Goal: Task Accomplishment & Management: Use online tool/utility

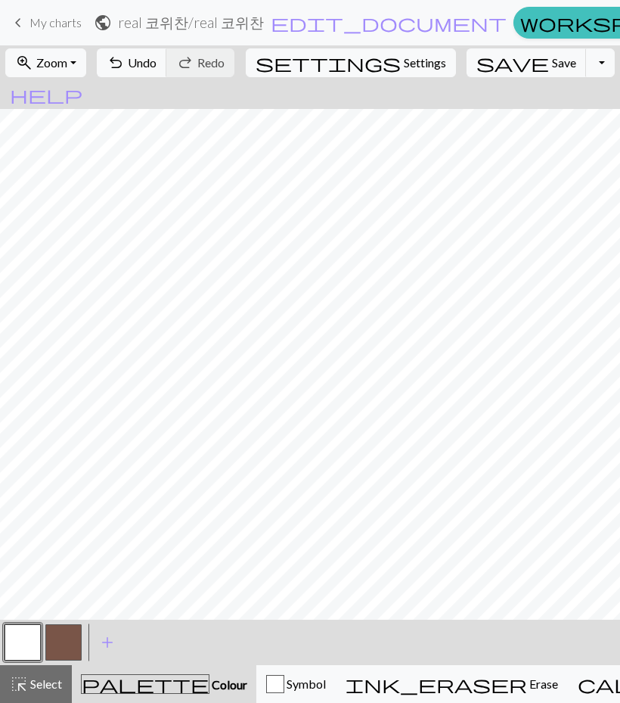
click at [157, 69] on span "Undo" at bounding box center [142, 62] width 29 height 14
click at [586, 69] on button "Toggle Dropdown" at bounding box center [600, 62] width 29 height 29
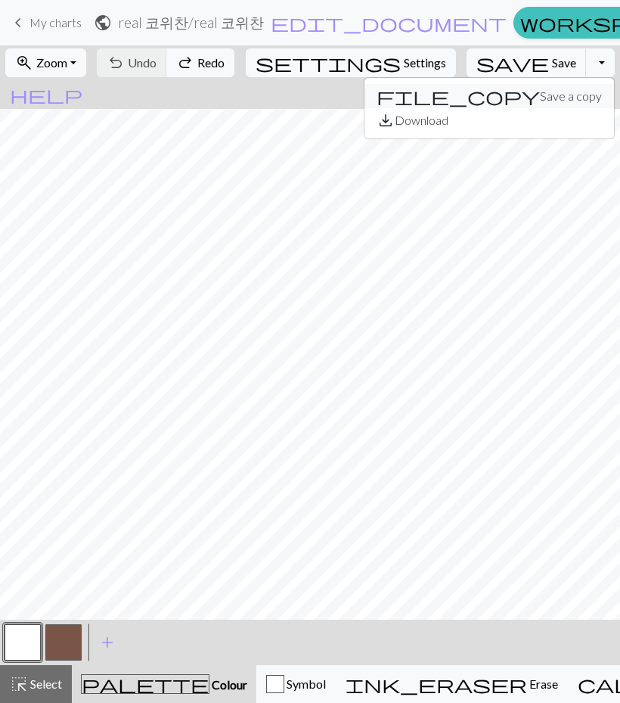
click at [539, 94] on button "file_copy Save a copy" at bounding box center [490, 96] width 250 height 24
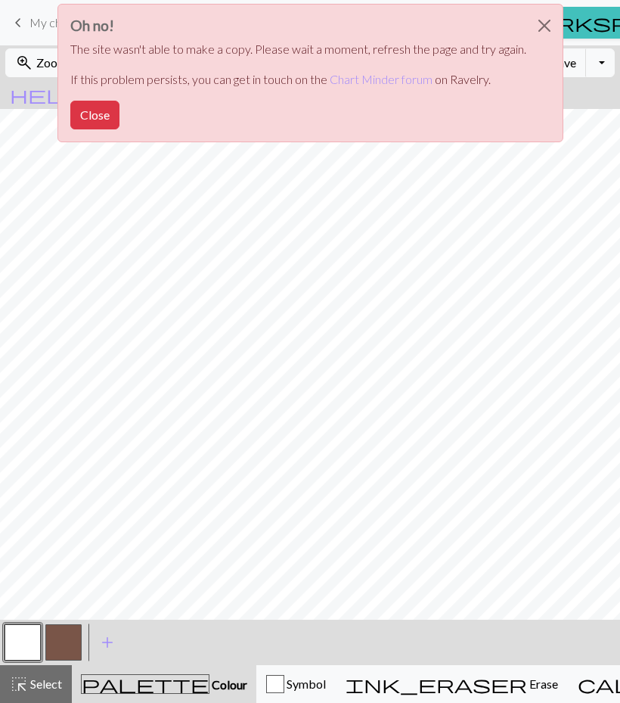
click at [542, 31] on button "Close" at bounding box center [545, 26] width 36 height 42
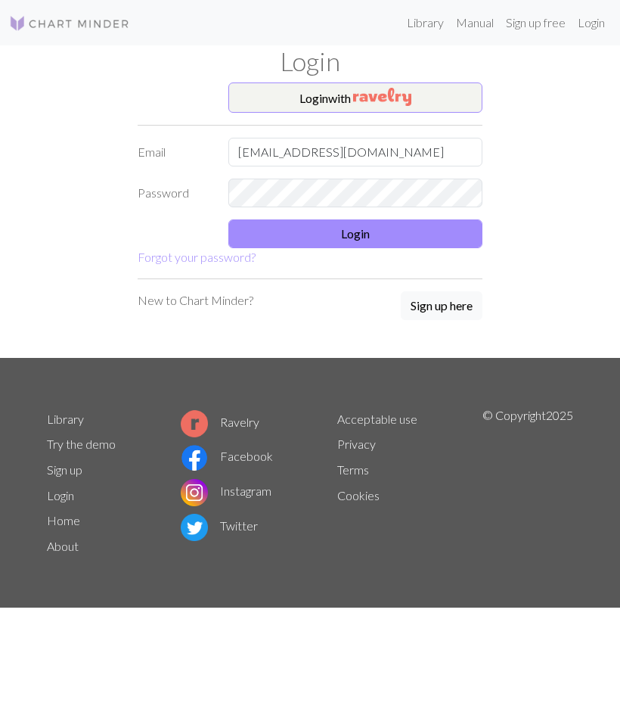
type input "asdr0000@naver.com"
click at [423, 232] on button "Login" at bounding box center [355, 233] width 254 height 29
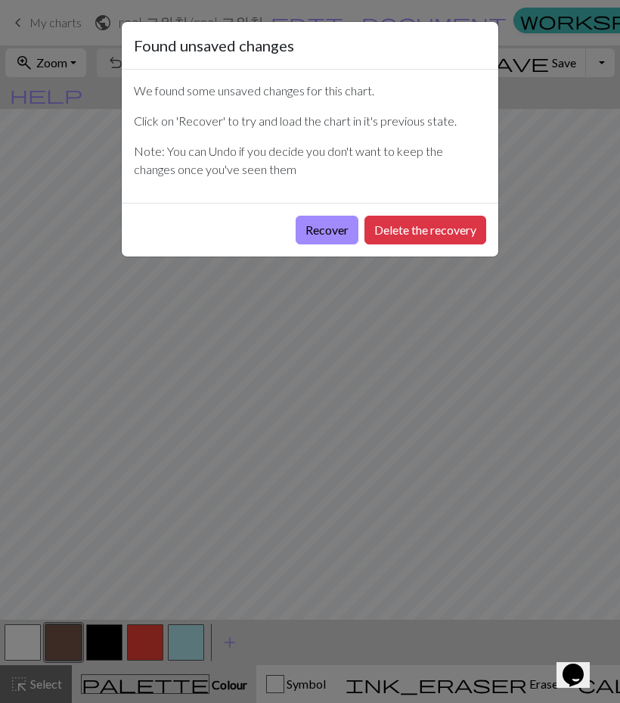
click at [336, 230] on button "Recover" at bounding box center [327, 230] width 63 height 29
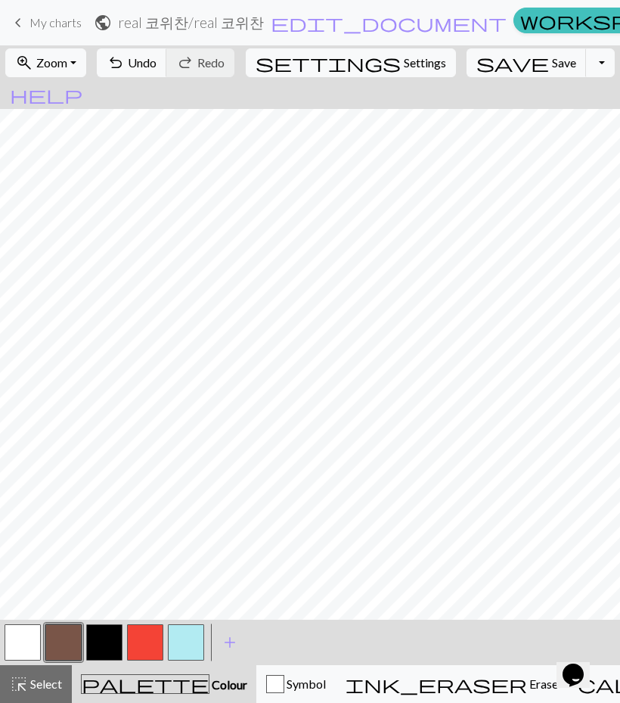
scroll to position [74, 334]
click at [24, 631] on button "button" at bounding box center [23, 642] width 36 height 36
click at [494, 71] on button "save Save Save" at bounding box center [527, 62] width 120 height 29
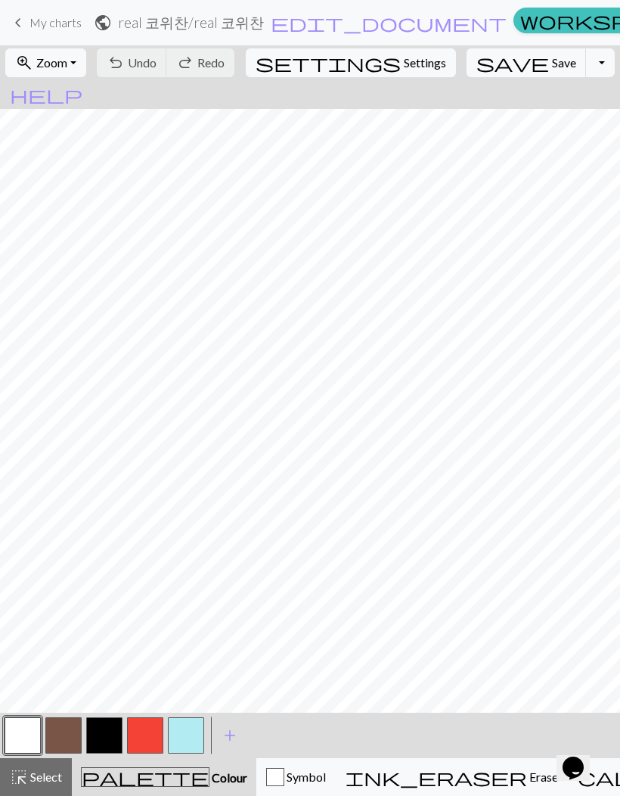
scroll to position [475, 505]
click at [20, 30] on span "keyboard_arrow_left" at bounding box center [18, 22] width 18 height 21
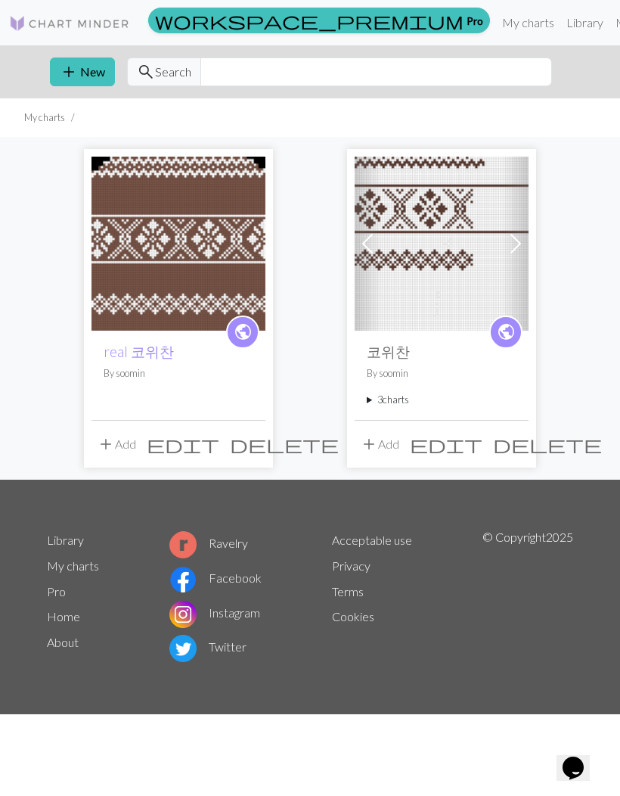
click at [318, 293] on div "public real 코위찬 By soomin add Add edit delete Previous Next public 코위찬 By soomi…" at bounding box center [310, 308] width 545 height 342
click at [300, 368] on div "public real 코위찬 By soomin add Add edit delete Previous Next public 코위찬 By soomi…" at bounding box center [310, 308] width 545 height 342
click at [583, 272] on div "public real 코위찬 By soomin add Add edit delete Previous Next public 코위찬 By soomi…" at bounding box center [310, 308] width 620 height 342
click at [516, 447] on span "delete" at bounding box center [547, 444] width 109 height 21
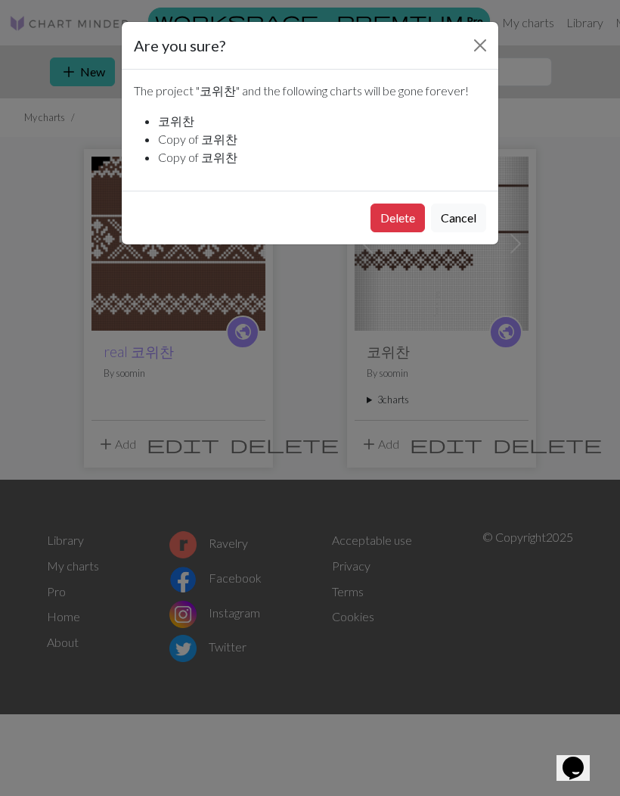
click at [391, 223] on button "Delete" at bounding box center [398, 218] width 54 height 29
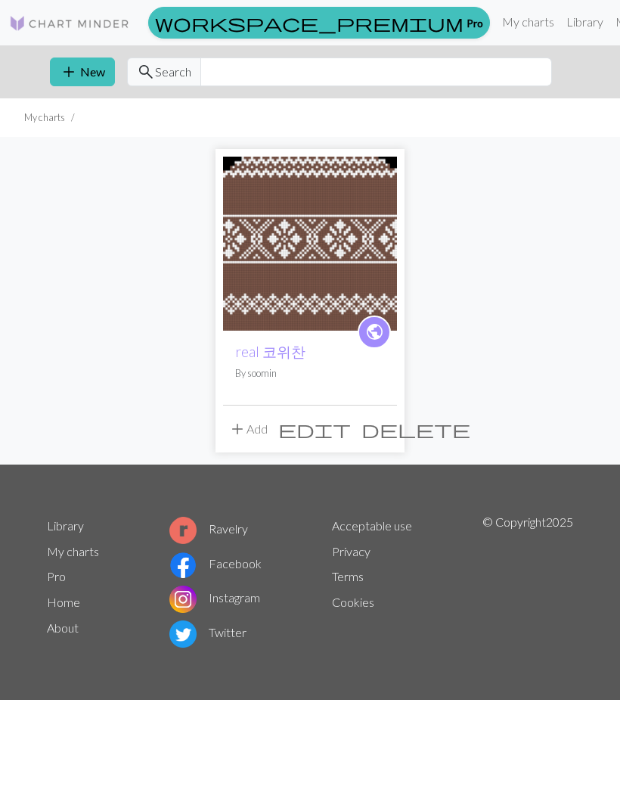
click at [362, 379] on p "By soomin" at bounding box center [310, 373] width 150 height 14
click at [376, 331] on span "public" at bounding box center [374, 331] width 19 height 23
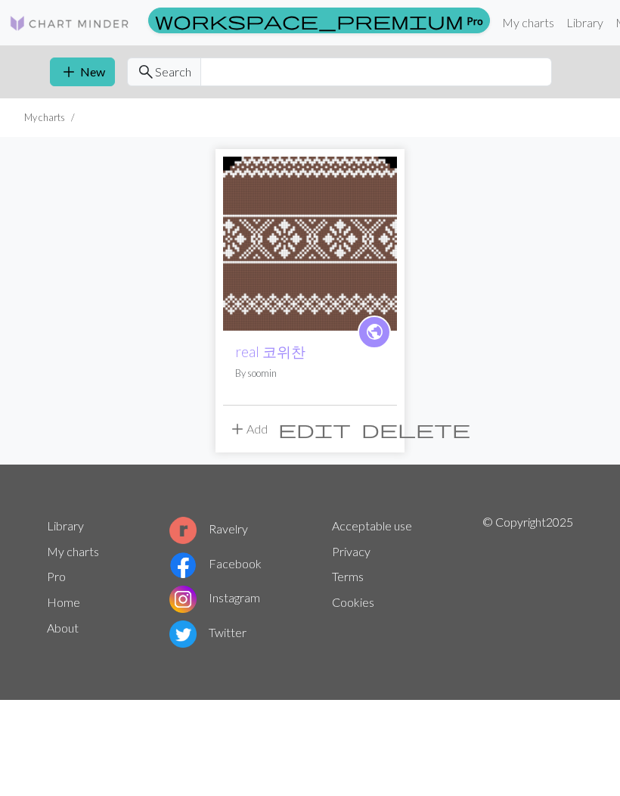
click at [493, 392] on div "public real 코위찬 By soomin add Add edit delete" at bounding box center [310, 301] width 545 height 328
click at [241, 434] on span "add" at bounding box center [237, 428] width 18 height 21
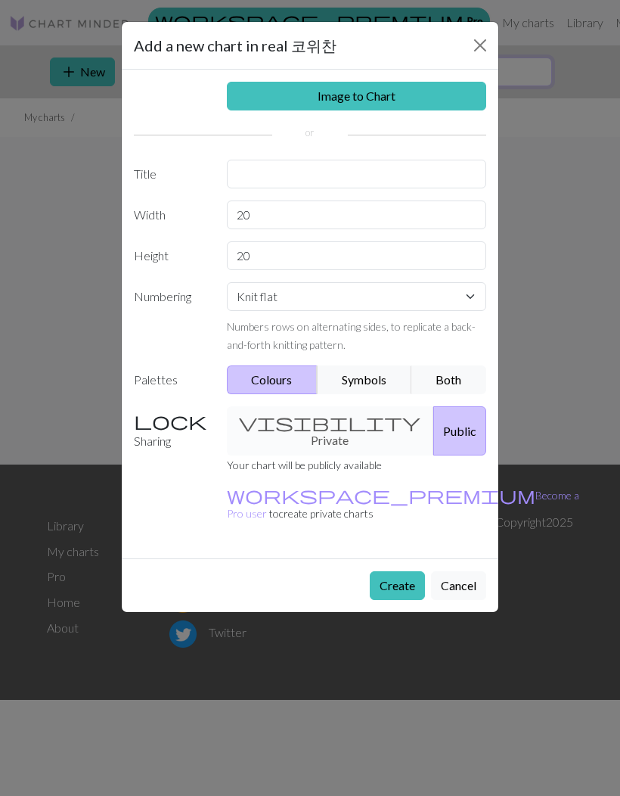
type input ".'"
click at [471, 39] on button "Close" at bounding box center [480, 45] width 24 height 24
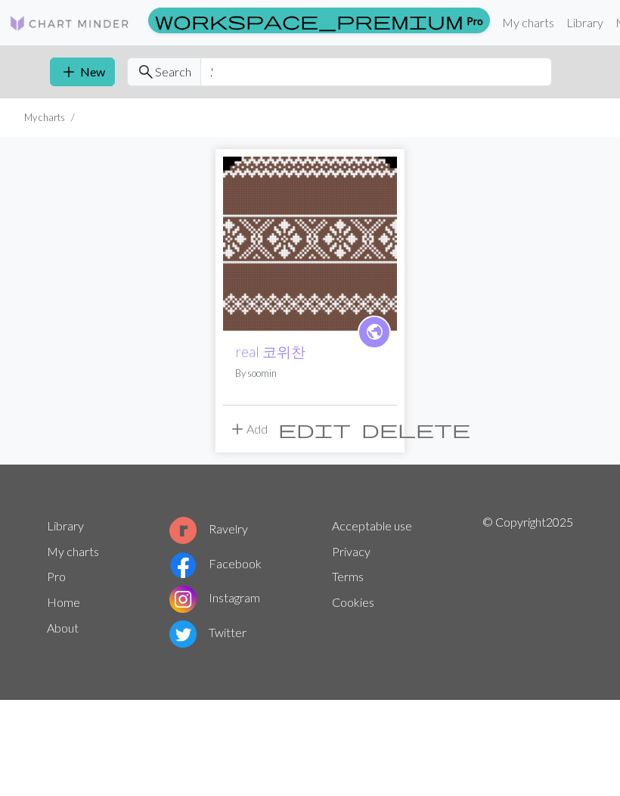
click at [350, 431] on span "edit" at bounding box center [314, 428] width 73 height 21
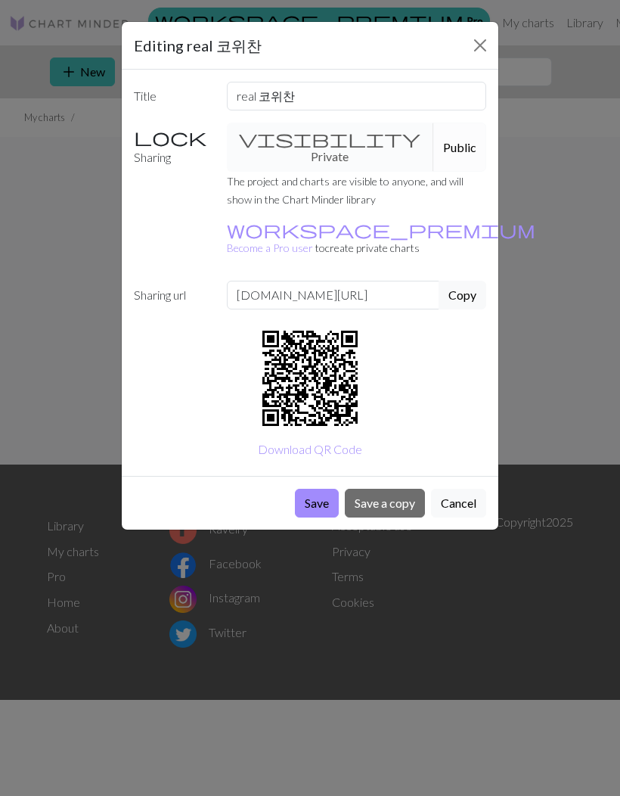
click at [477, 43] on button "Close" at bounding box center [480, 45] width 24 height 24
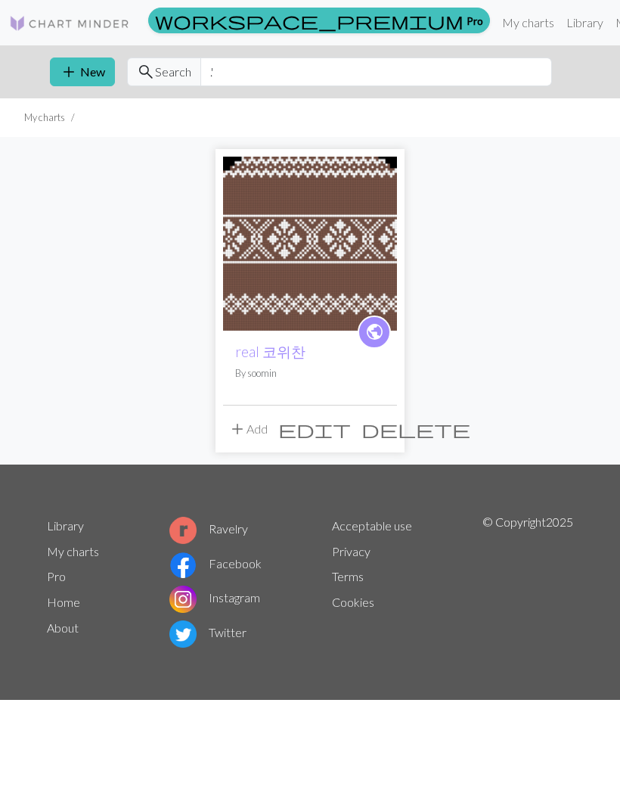
click at [380, 436] on span "delete" at bounding box center [416, 428] width 109 height 21
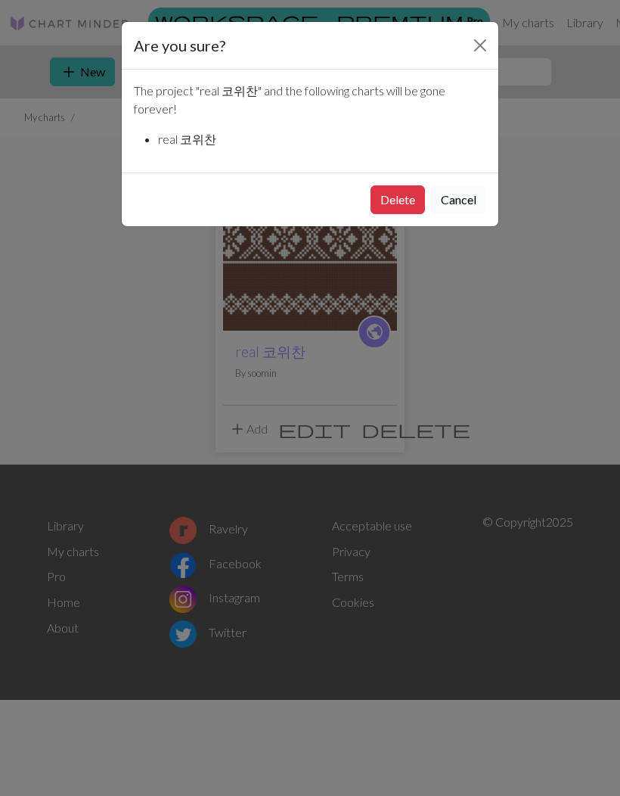
click at [484, 41] on button "Close" at bounding box center [480, 45] width 24 height 24
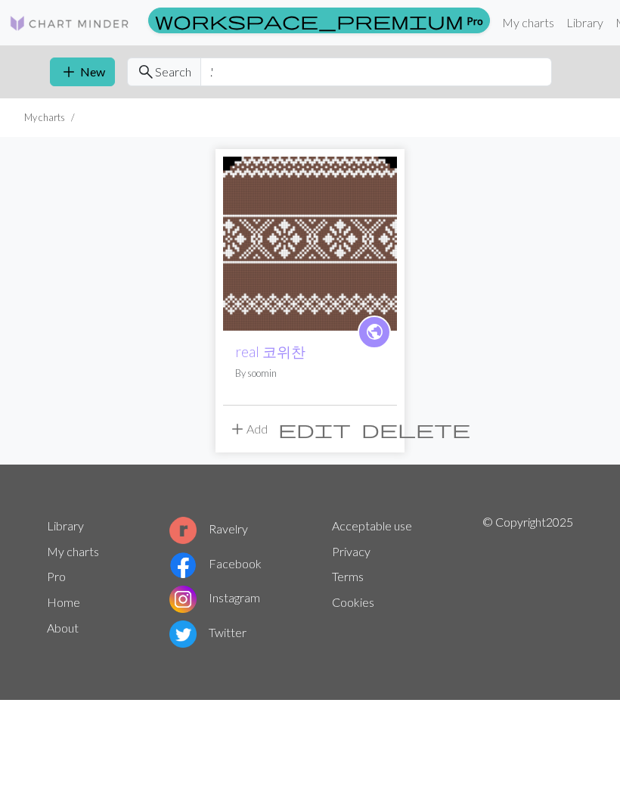
click at [338, 370] on p "By soomin" at bounding box center [310, 373] width 150 height 14
click at [348, 275] on img at bounding box center [310, 244] width 174 height 174
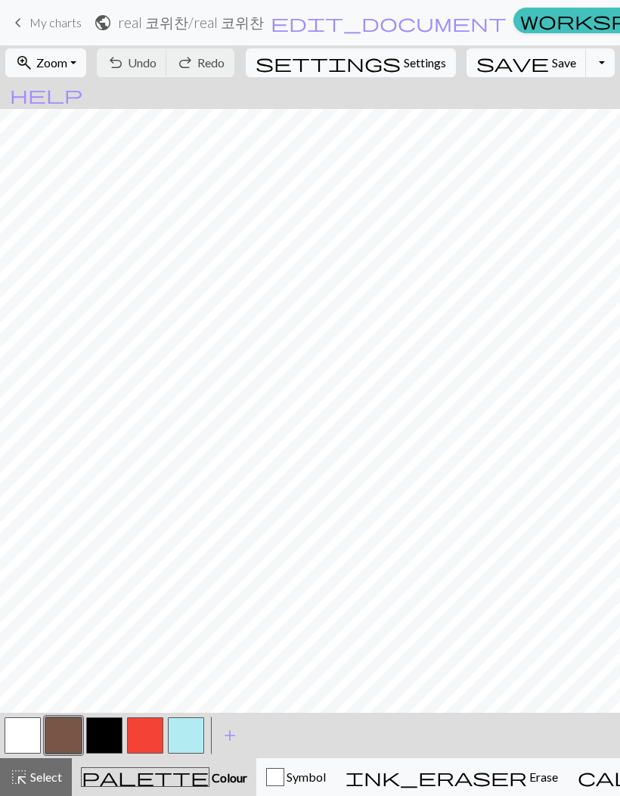
click at [586, 68] on button "Toggle Dropdown" at bounding box center [600, 62] width 29 height 29
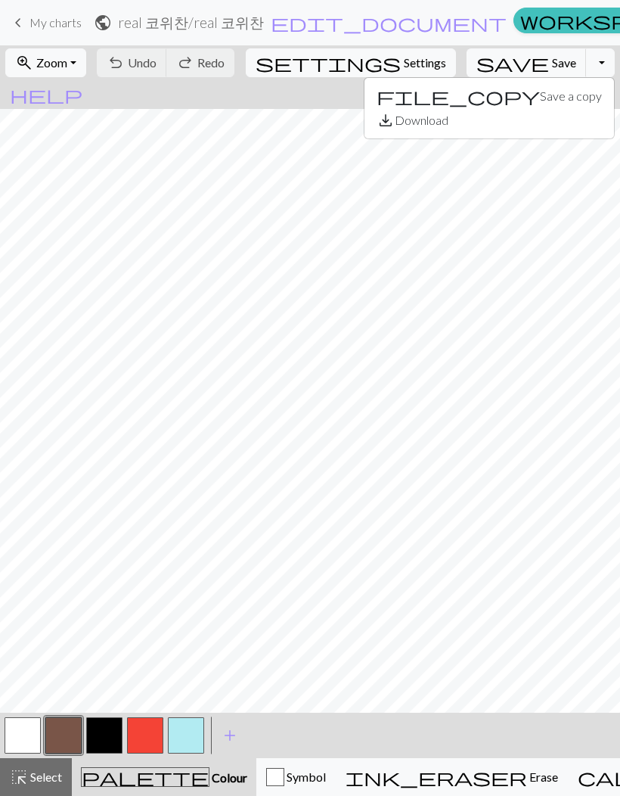
click at [586, 67] on button "Toggle Dropdown" at bounding box center [600, 62] width 29 height 29
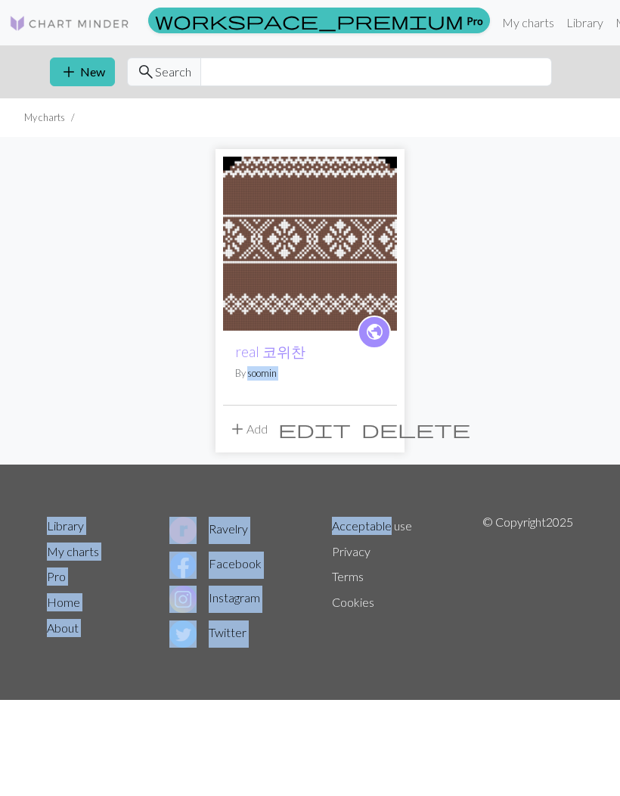
click at [454, 384] on div "public real 코위찬 By soomin add Add edit delete" at bounding box center [310, 301] width 545 height 328
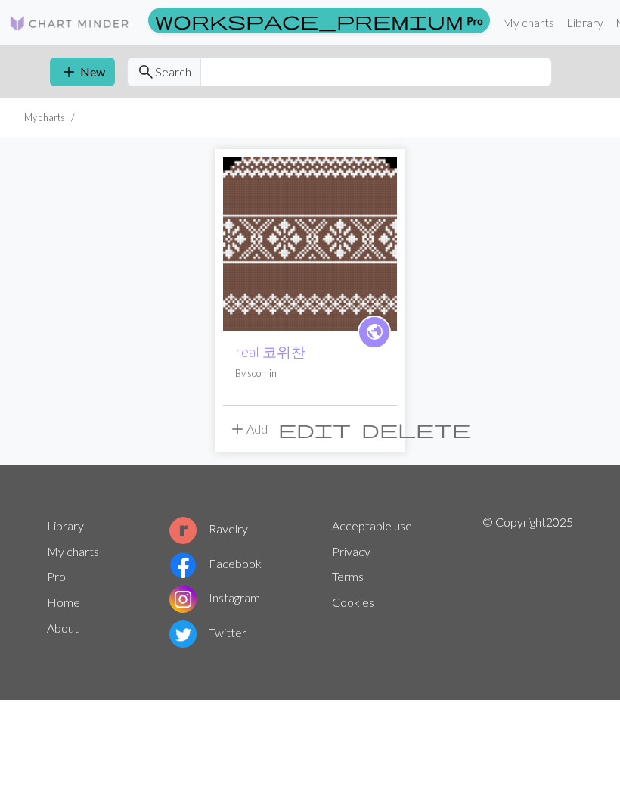
click at [379, 380] on p "By soomin" at bounding box center [310, 373] width 150 height 14
click at [378, 380] on p "By soomin" at bounding box center [310, 373] width 150 height 14
click at [359, 384] on div "public real 코위찬 By soomin" at bounding box center [310, 368] width 174 height 74
click at [359, 383] on div "public real 코위찬 By soomin" at bounding box center [310, 368] width 174 height 74
click at [358, 382] on div "public real 코위찬 By soomin" at bounding box center [310, 368] width 174 height 74
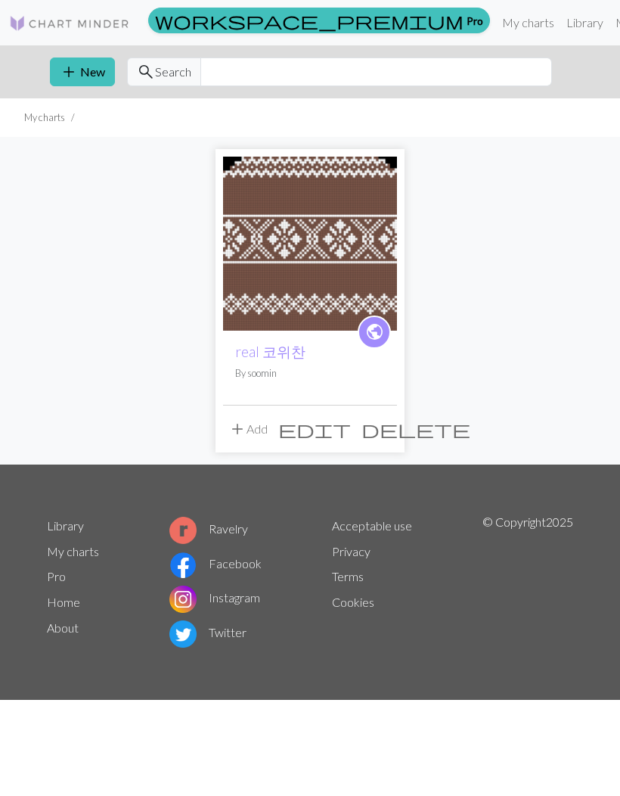
click at [301, 396] on div "public real 코위찬 By soomin" at bounding box center [310, 368] width 174 height 74
click at [300, 396] on div "public real 코위찬 By soomin" at bounding box center [310, 368] width 174 height 74
click at [303, 395] on div "public real 코위찬 By soomin" at bounding box center [310, 368] width 174 height 74
click at [294, 398] on div "public real 코위찬 By soomin" at bounding box center [310, 368] width 174 height 74
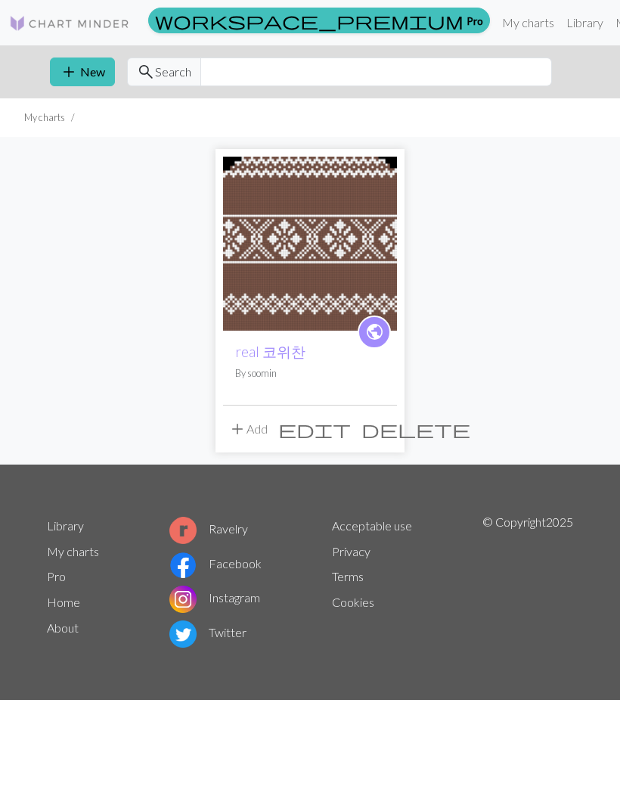
click at [294, 398] on div "public real 코위찬 By soomin" at bounding box center [310, 368] width 174 height 74
click at [306, 382] on div "public real 코위찬 By soomin" at bounding box center [310, 368] width 174 height 74
click at [247, 437] on button "add Add" at bounding box center [248, 429] width 50 height 29
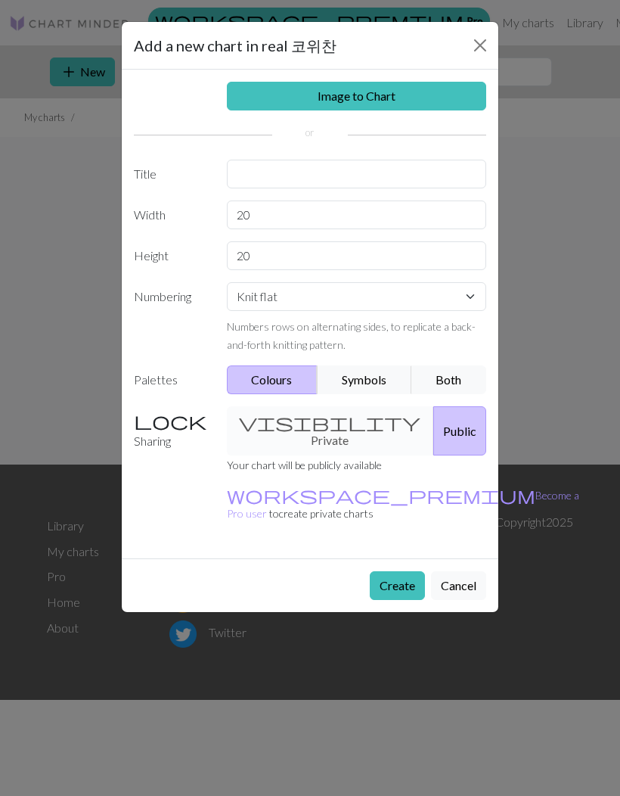
click at [463, 571] on button "Cancel" at bounding box center [458, 585] width 55 height 29
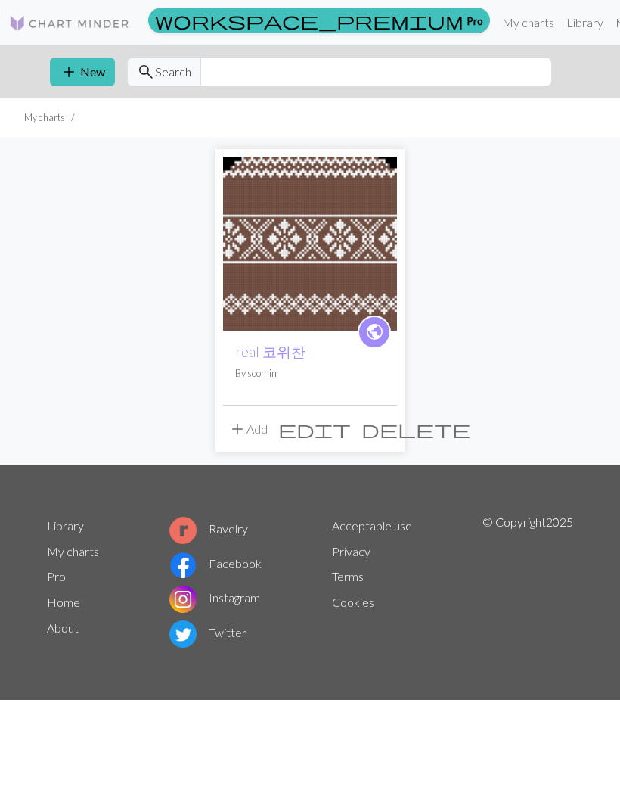
click at [426, 390] on div "public real 코위찬 By soomin add Add edit delete" at bounding box center [310, 301] width 545 height 328
click at [431, 365] on div "public real 코위찬 By soomin add Add edit delete" at bounding box center [310, 301] width 545 height 328
click at [412, 416] on div "public real 코위찬 By soomin add Add edit delete" at bounding box center [310, 301] width 545 height 328
click at [437, 253] on div "public real 코위찬 By soomin add Add edit delete" at bounding box center [310, 301] width 545 height 328
click at [356, 279] on img at bounding box center [310, 244] width 174 height 174
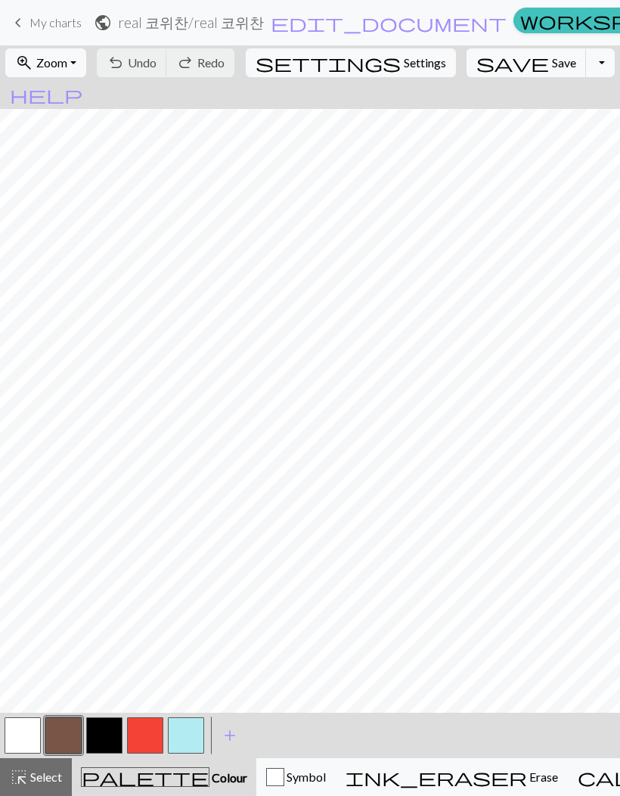
click at [586, 73] on button "Toggle Dropdown" at bounding box center [600, 62] width 29 height 29
click at [82, 84] on span "help" at bounding box center [46, 94] width 73 height 21
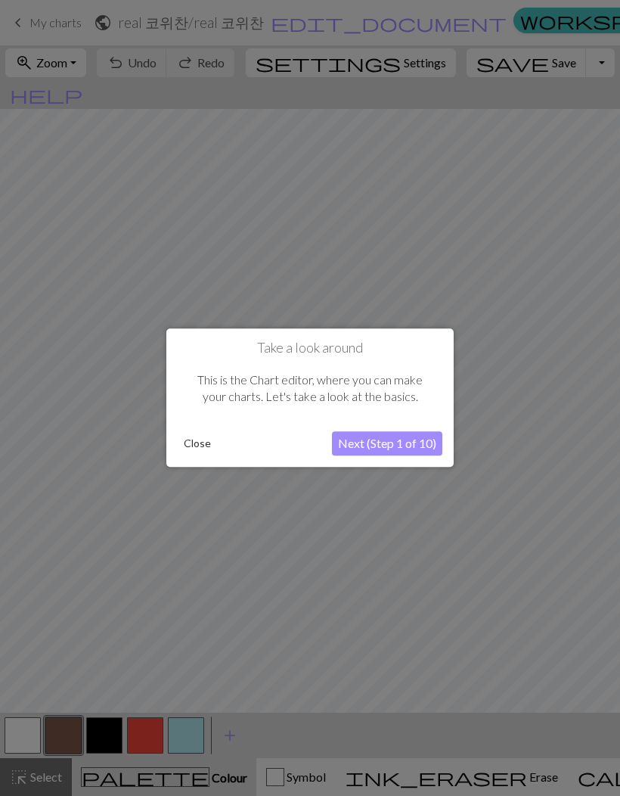
click at [204, 454] on button "Close" at bounding box center [197, 444] width 39 height 23
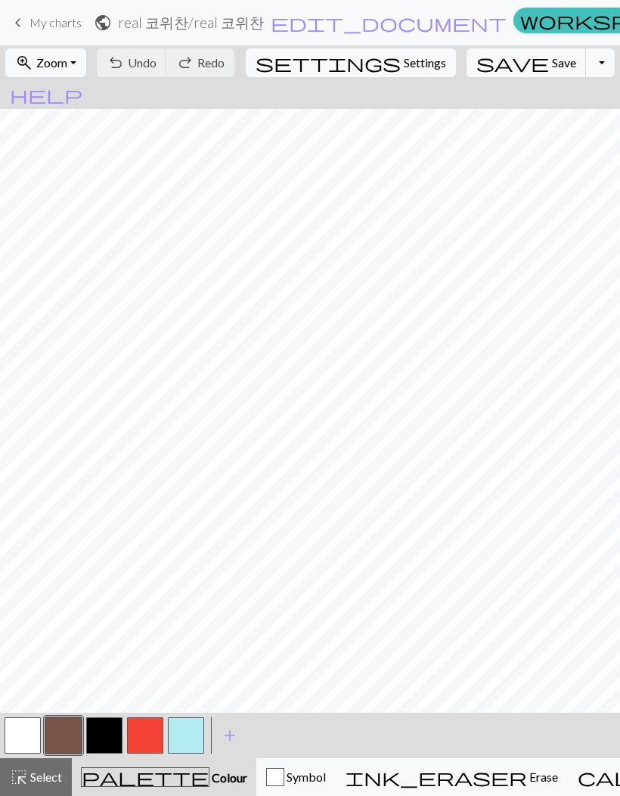
click at [86, 73] on button "zoom_in Zoom Zoom" at bounding box center [45, 62] width 81 height 29
click at [78, 123] on button "Fit width" at bounding box center [66, 120] width 120 height 24
click at [82, 70] on button "zoom_in Zoom Zoom" at bounding box center [45, 62] width 81 height 29
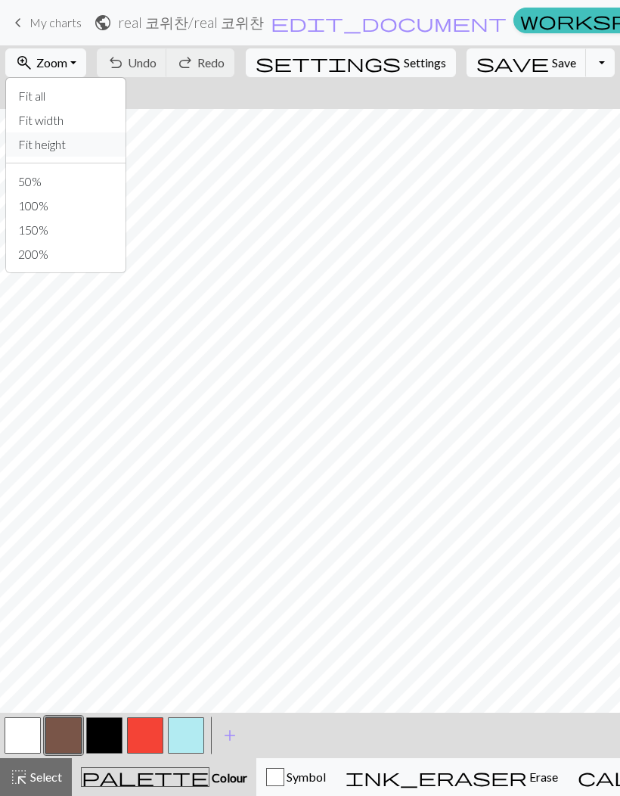
click at [77, 148] on button "Fit height" at bounding box center [66, 144] width 120 height 24
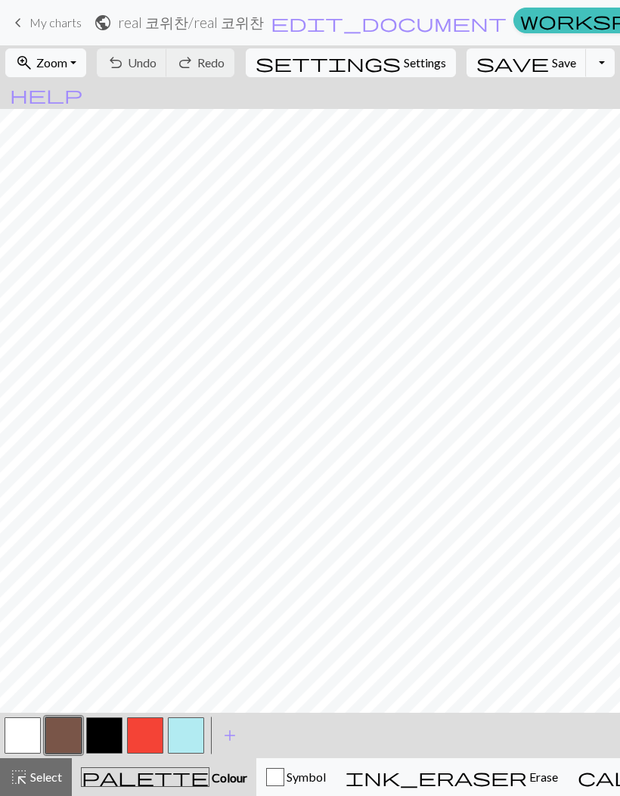
click at [86, 73] on button "zoom_in Zoom Zoom" at bounding box center [45, 62] width 81 height 29
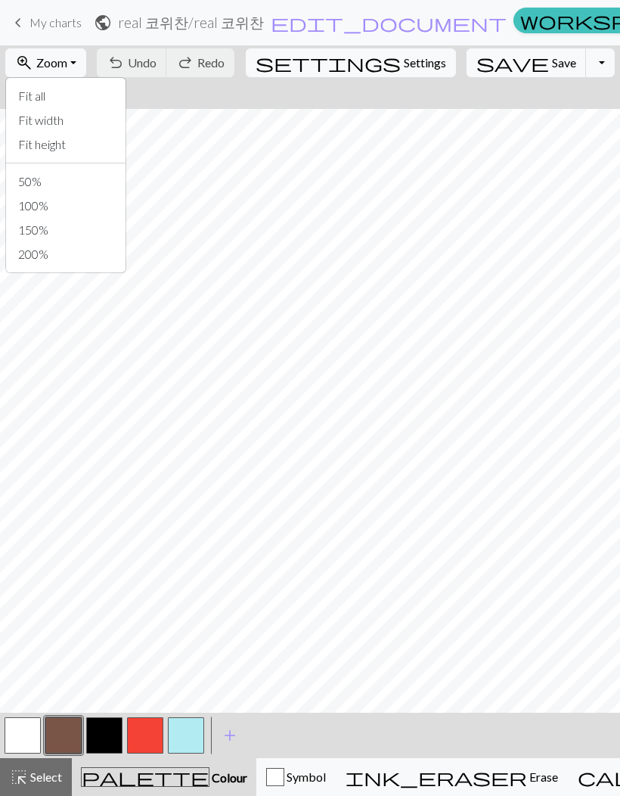
click at [74, 98] on button "Fit all" at bounding box center [66, 96] width 120 height 24
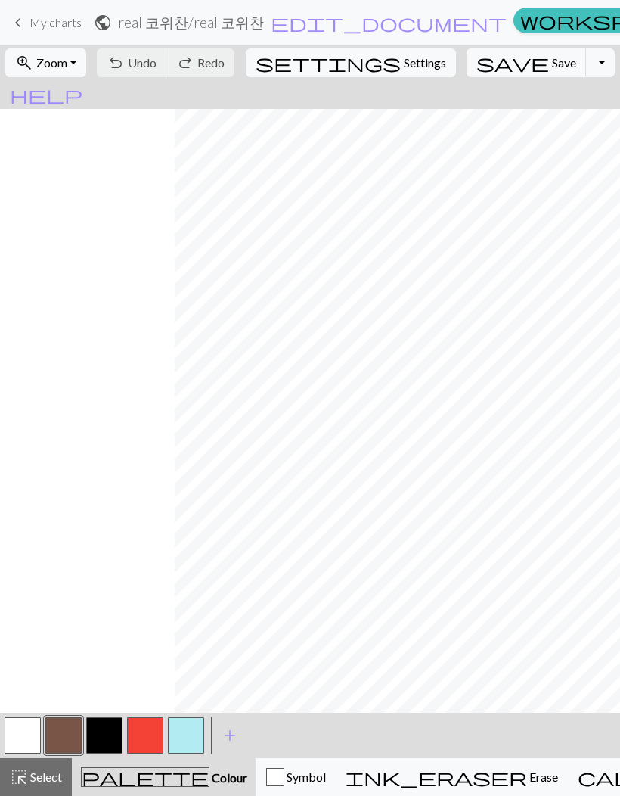
scroll to position [0, 194]
click at [157, 63] on span "Undo" at bounding box center [142, 62] width 29 height 14
click at [22, 31] on span "keyboard_arrow_left" at bounding box center [18, 22] width 18 height 21
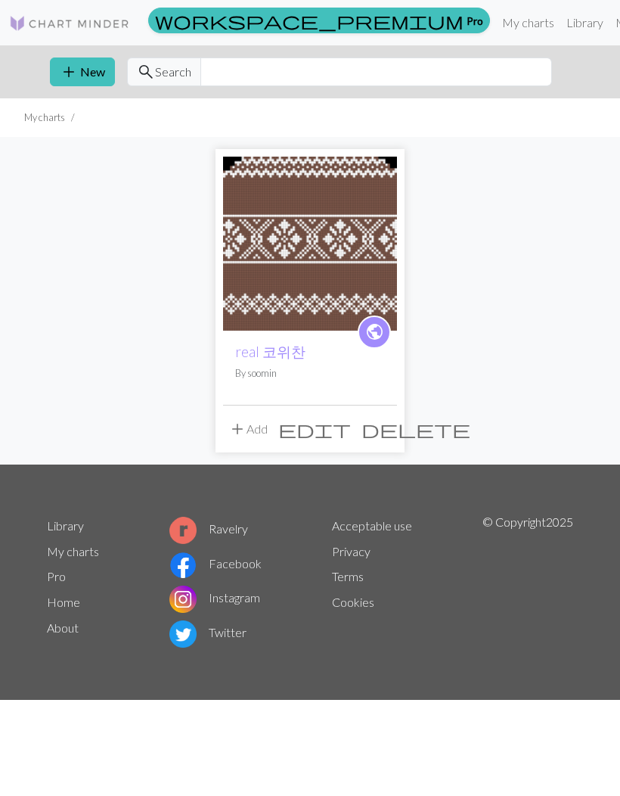
click at [90, 76] on button "add New" at bounding box center [82, 72] width 65 height 29
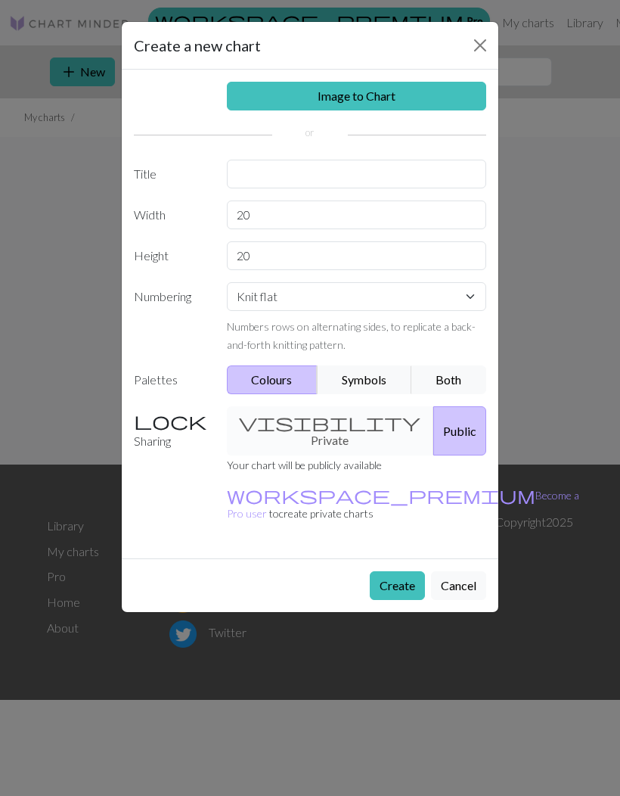
click at [475, 51] on button "Close" at bounding box center [480, 45] width 24 height 24
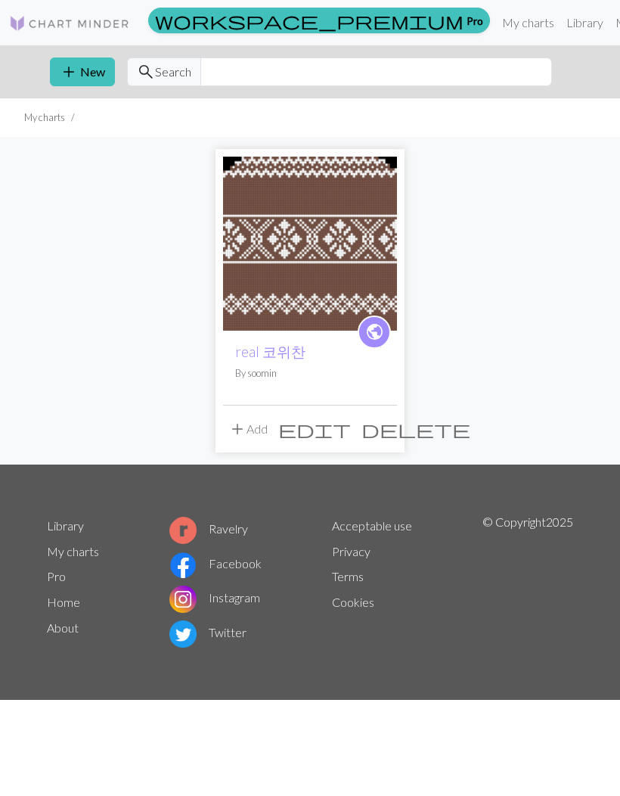
click at [328, 225] on img at bounding box center [310, 244] width 174 height 174
click at [76, 73] on span "add" at bounding box center [69, 71] width 18 height 21
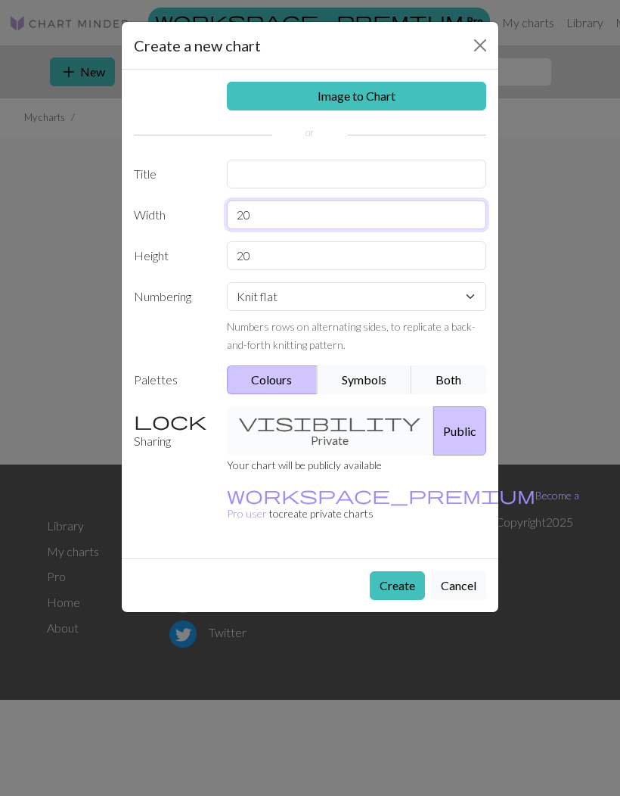
click at [297, 220] on input "20" at bounding box center [357, 215] width 260 height 29
type input "2"
type input "38"
click at [362, 259] on input "20" at bounding box center [357, 255] width 260 height 29
click at [362, 258] on input "20" at bounding box center [357, 255] width 260 height 29
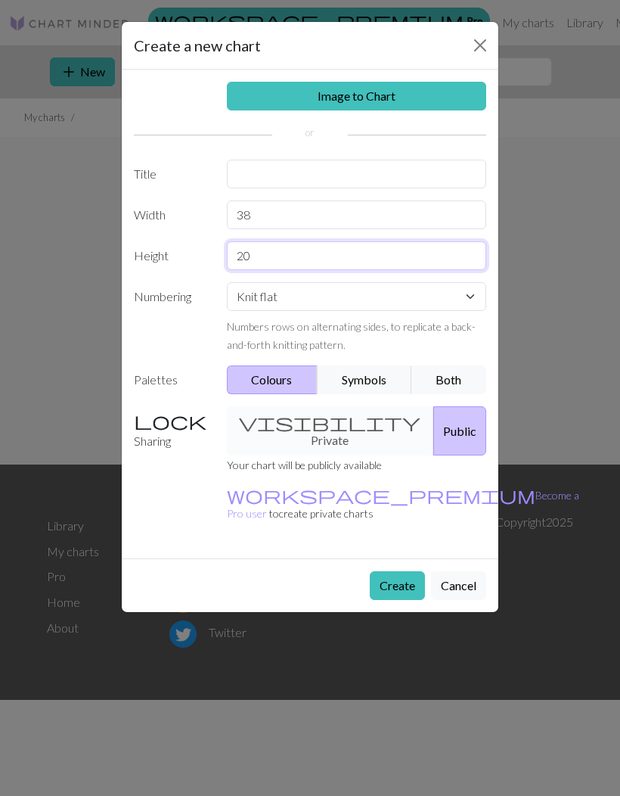
type input "2"
type input "56"
click at [352, 178] on input "text" at bounding box center [357, 174] width 260 height 29
type input "코위찬 오른쪽 앞"
click at [392, 571] on button "Create" at bounding box center [397, 585] width 55 height 29
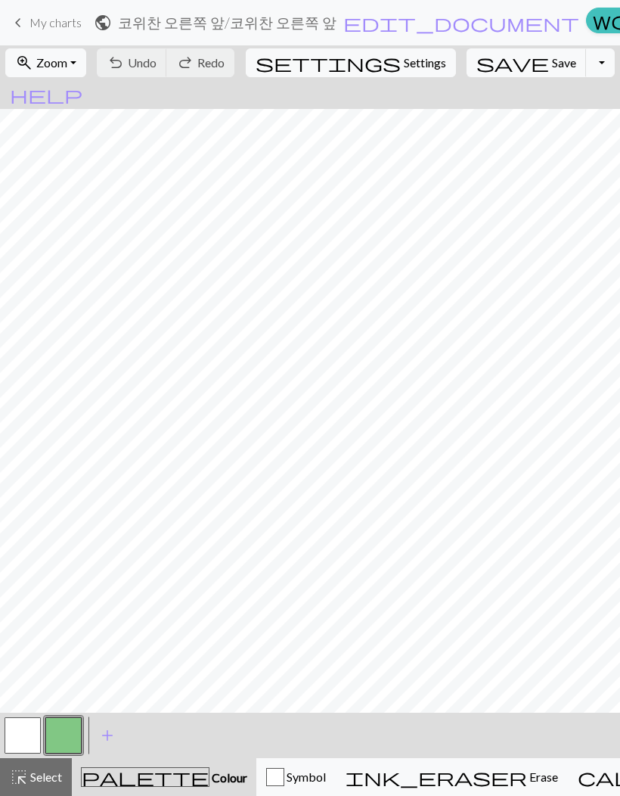
click at [81, 70] on button "zoom_in Zoom Zoom" at bounding box center [45, 62] width 81 height 29
click at [82, 97] on button "Fit all" at bounding box center [66, 96] width 120 height 24
click at [157, 68] on span "Undo" at bounding box center [142, 62] width 29 height 14
click at [70, 742] on button "button" at bounding box center [63, 735] width 36 height 36
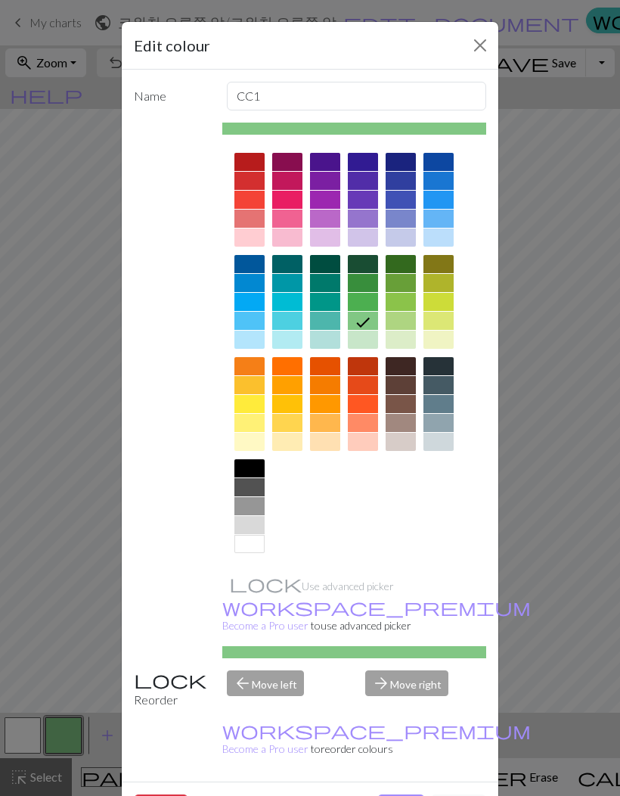
click at [406, 387] on div at bounding box center [401, 385] width 30 height 18
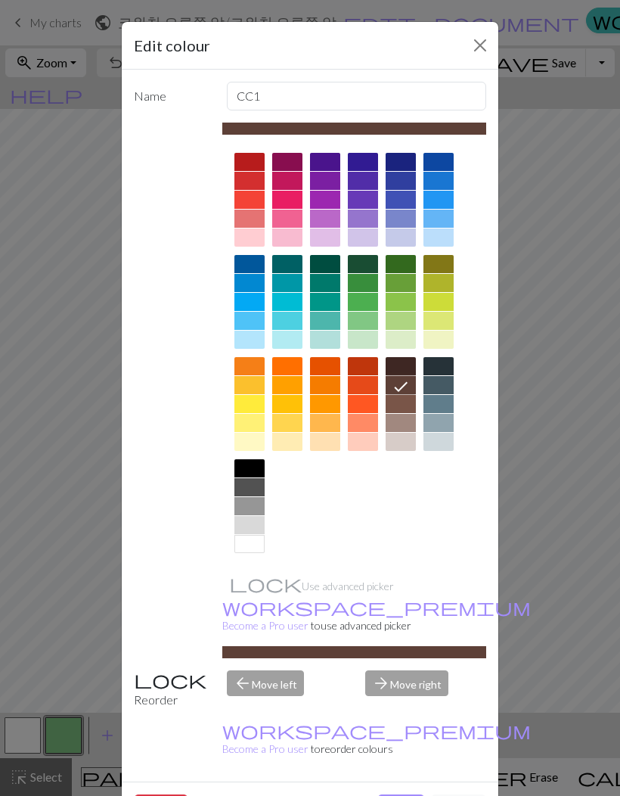
click at [393, 794] on button "Done" at bounding box center [402, 808] width 48 height 29
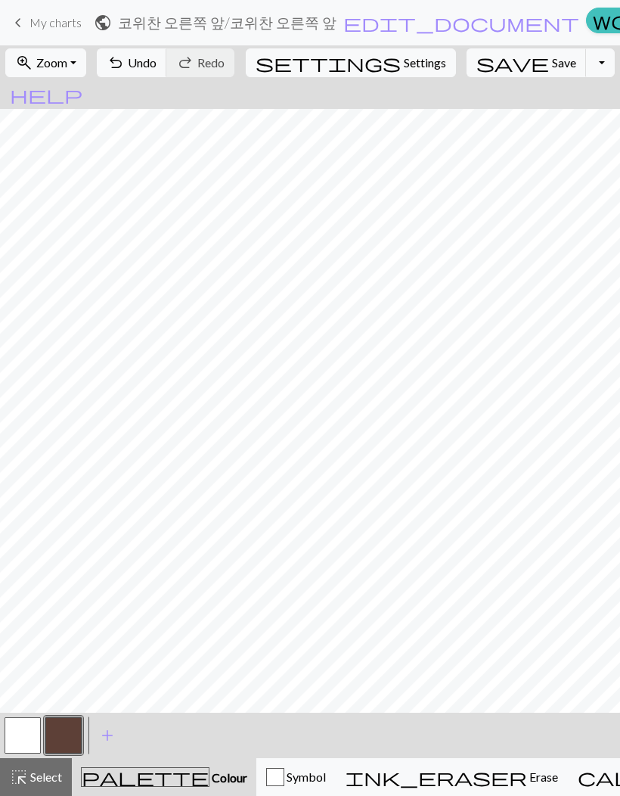
click at [409, 66] on button "settings Settings" at bounding box center [351, 62] width 210 height 29
select select "aran"
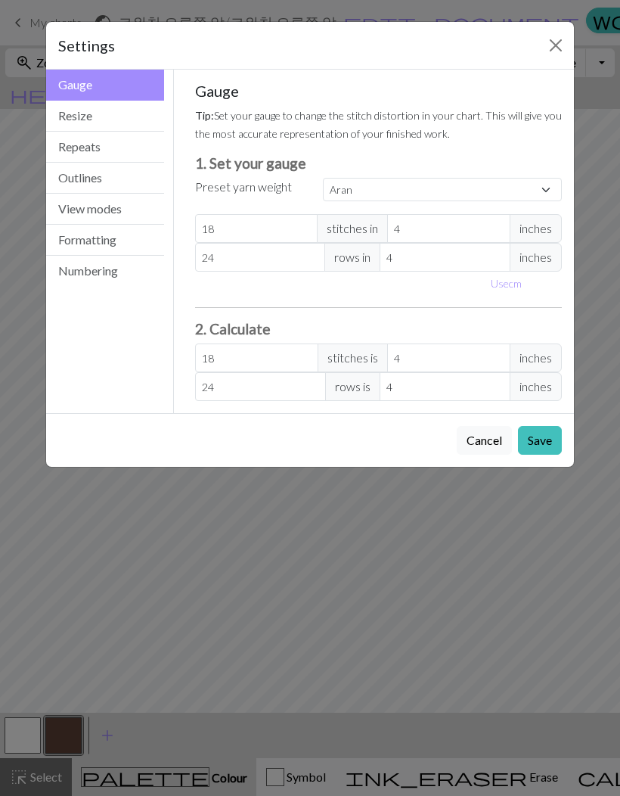
click at [135, 123] on button "Resize" at bounding box center [105, 116] width 118 height 31
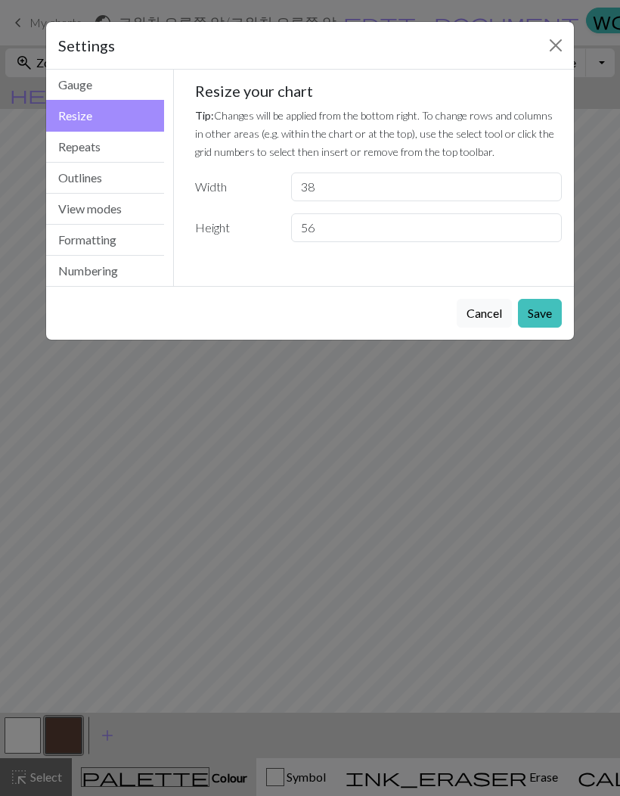
click at [107, 155] on button "Repeats" at bounding box center [105, 147] width 118 height 31
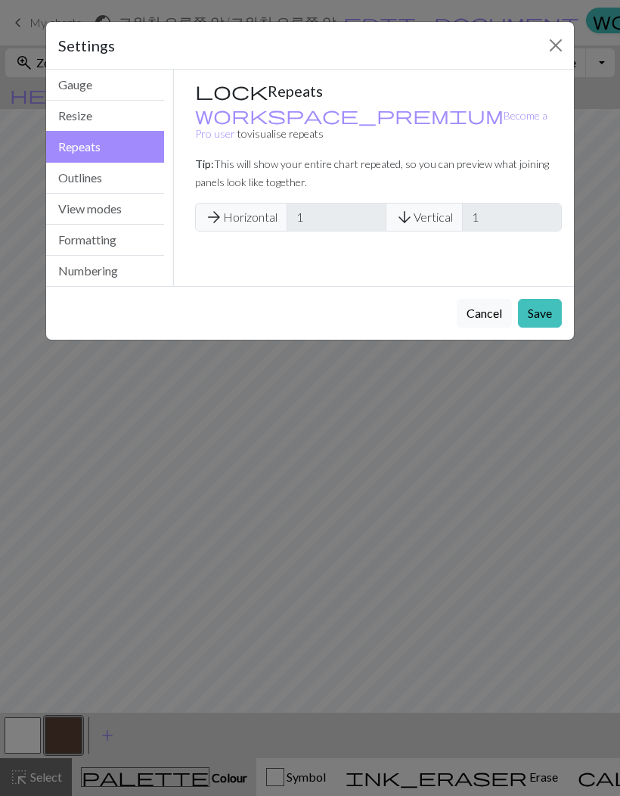
click at [107, 155] on button "Repeats" at bounding box center [105, 147] width 118 height 32
click at [111, 205] on button "View modes" at bounding box center [105, 209] width 118 height 31
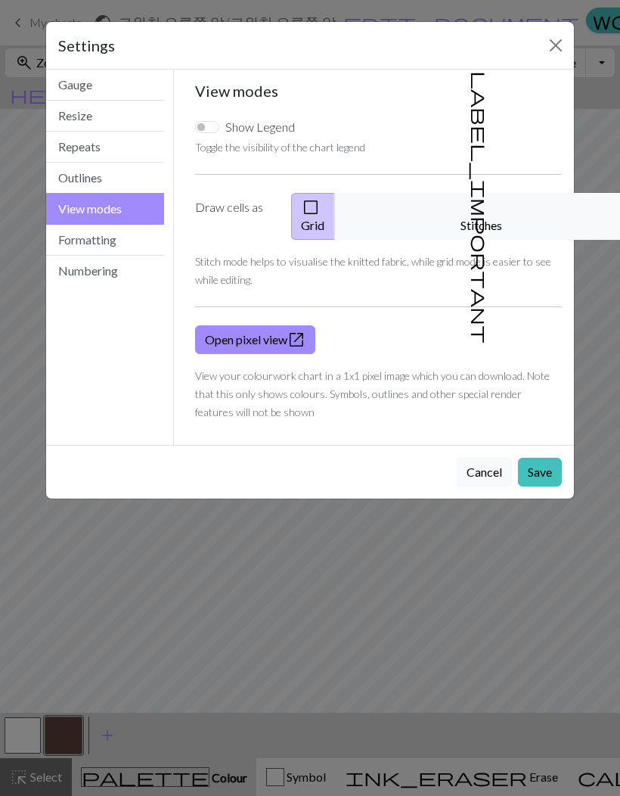
click at [120, 184] on button "Outlines" at bounding box center [105, 178] width 118 height 31
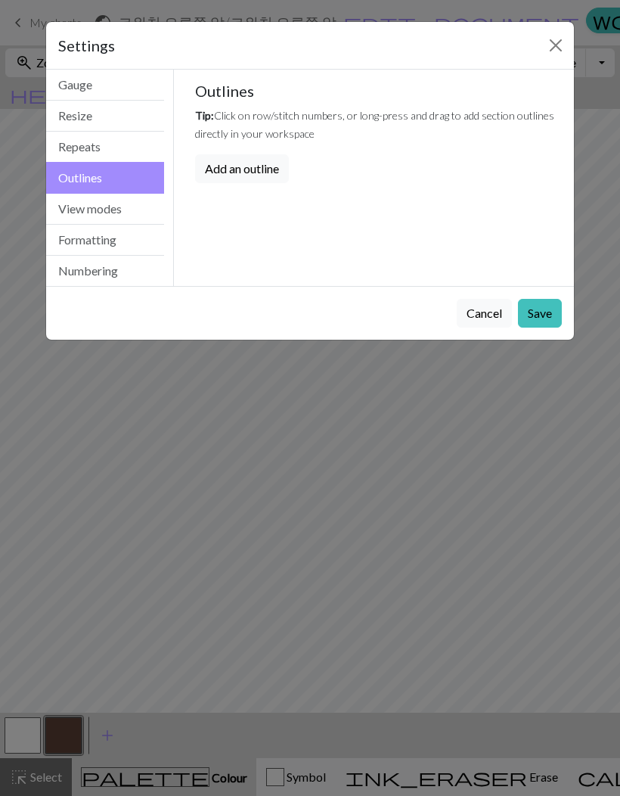
click at [126, 224] on button "View modes" at bounding box center [105, 209] width 118 height 31
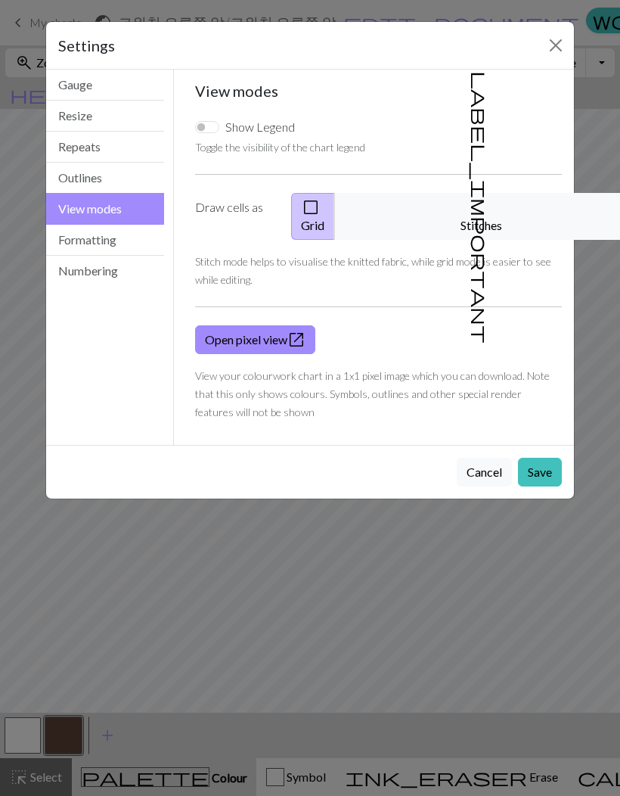
click at [129, 251] on button "Formatting" at bounding box center [105, 240] width 118 height 31
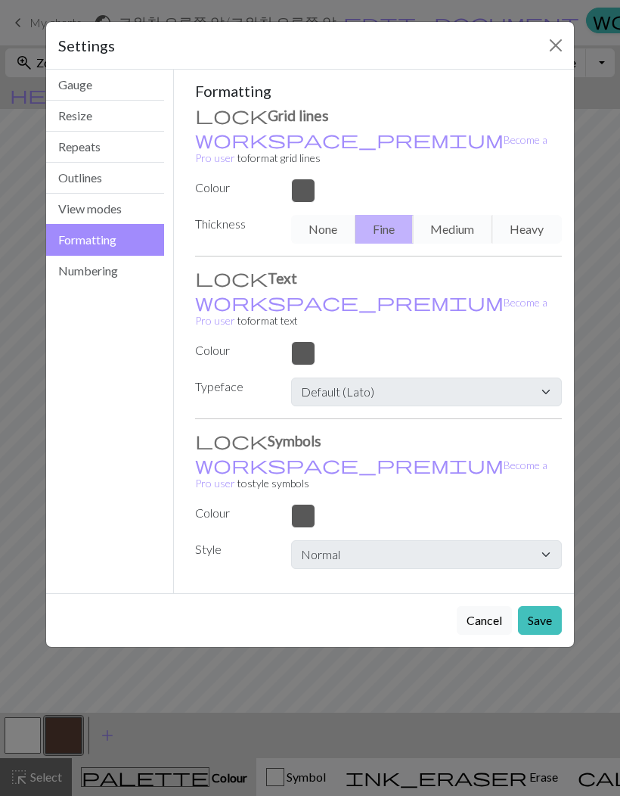
click at [123, 269] on button "Numbering" at bounding box center [105, 271] width 118 height 30
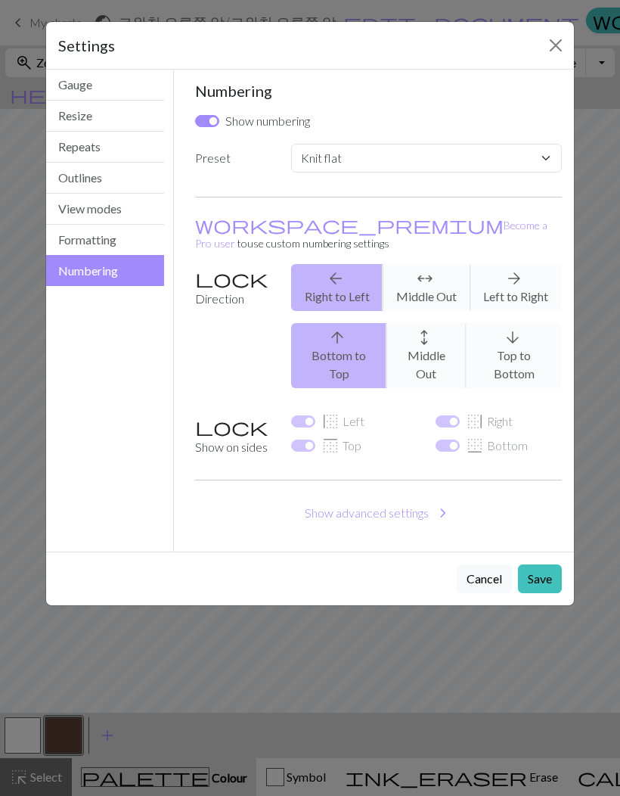
click at [126, 245] on button "Formatting" at bounding box center [105, 240] width 118 height 31
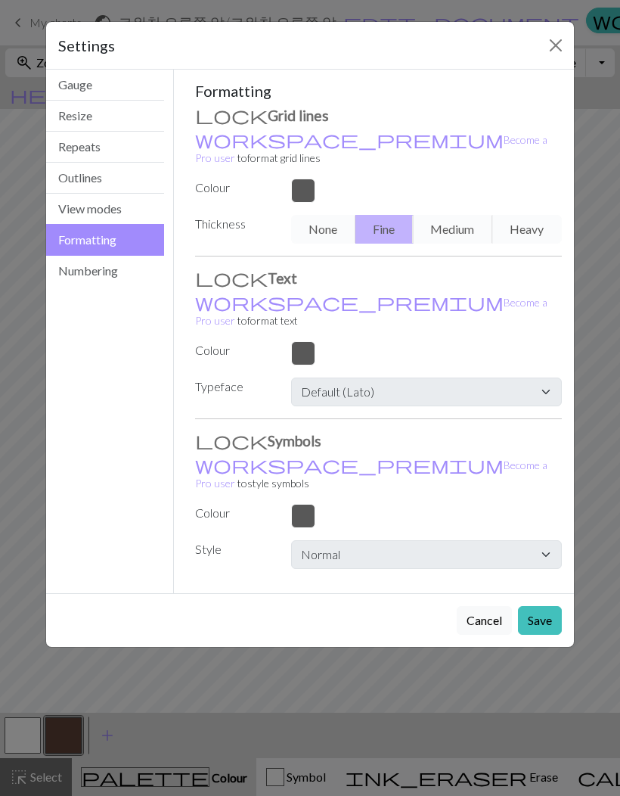
click at [92, 271] on button "Numbering" at bounding box center [105, 271] width 118 height 30
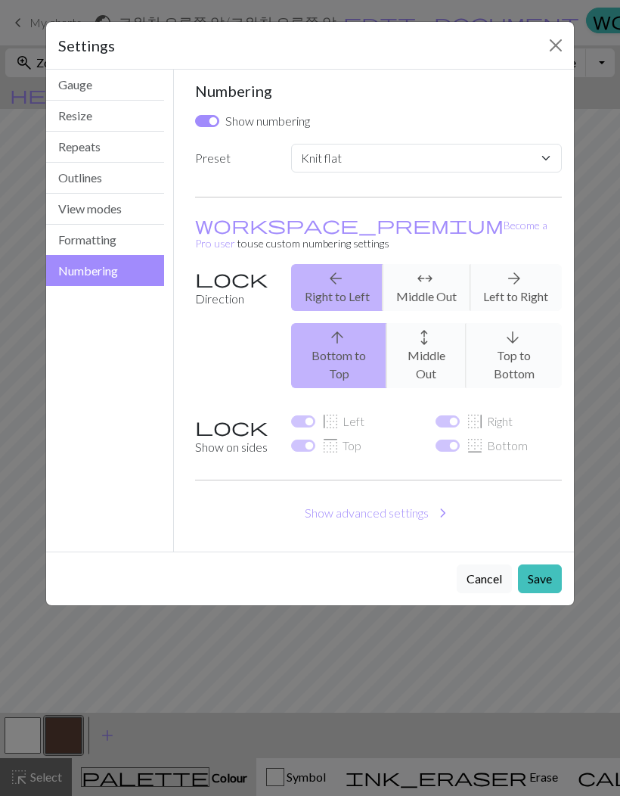
click at [478, 564] on button "Cancel" at bounding box center [484, 578] width 55 height 29
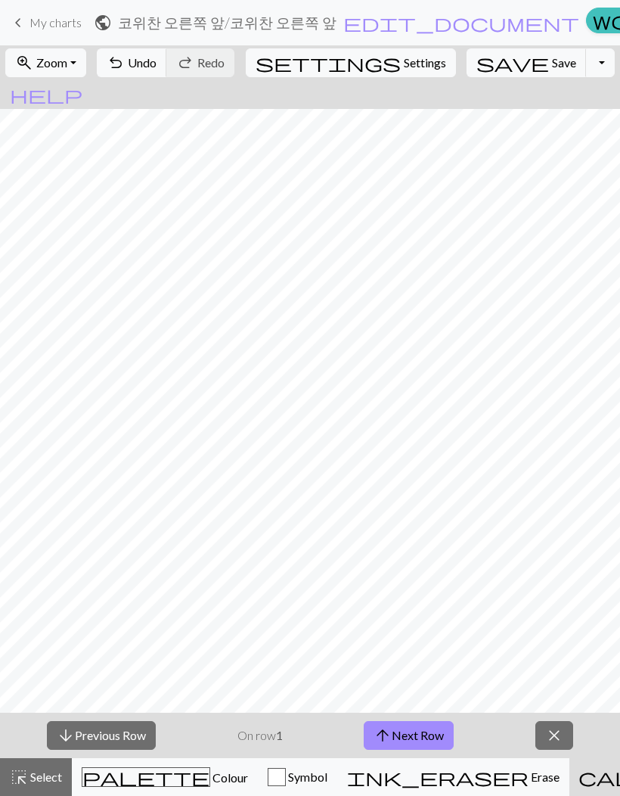
click at [552, 741] on span "close" at bounding box center [555, 735] width 18 height 21
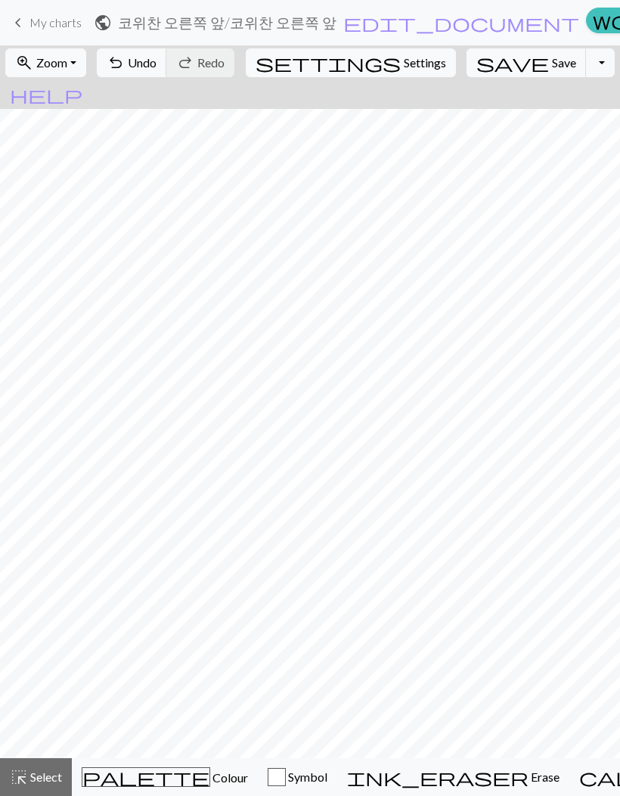
click at [112, 782] on span "palette" at bounding box center [145, 776] width 127 height 21
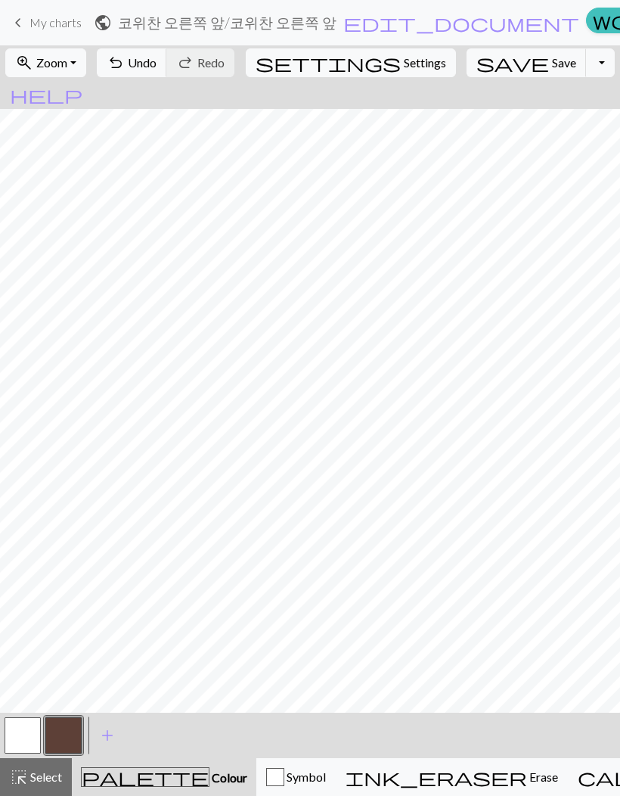
click at [404, 68] on span "Settings" at bounding box center [425, 63] width 42 height 18
select select "flat"
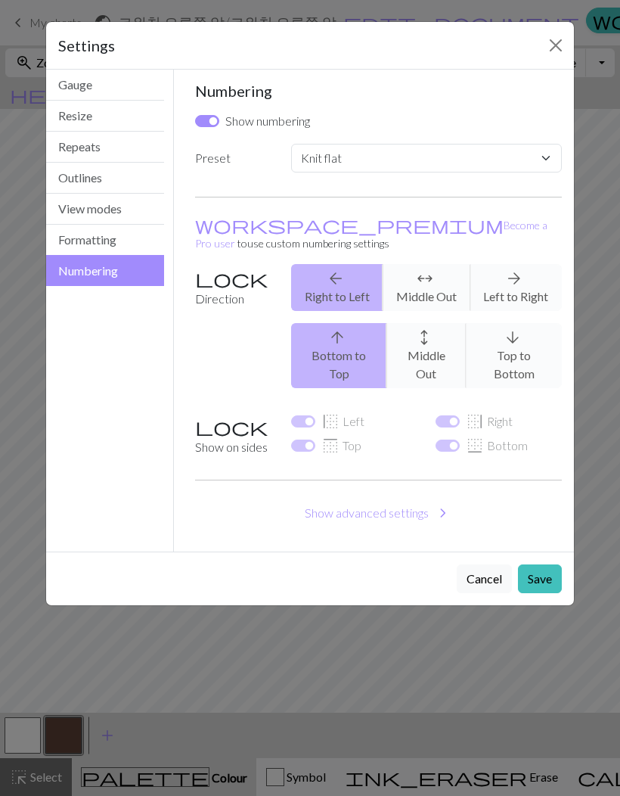
click at [545, 46] on button "Close" at bounding box center [556, 45] width 24 height 24
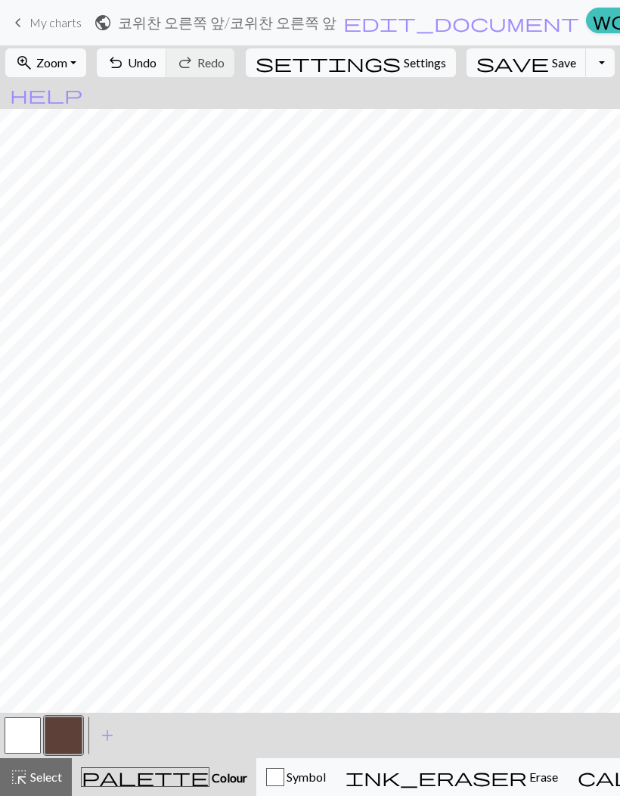
click at [387, 789] on button "ink_eraser Erase Erase" at bounding box center [452, 777] width 232 height 38
click at [387, 788] on button "ink_eraser Erase Erase" at bounding box center [452, 777] width 232 height 38
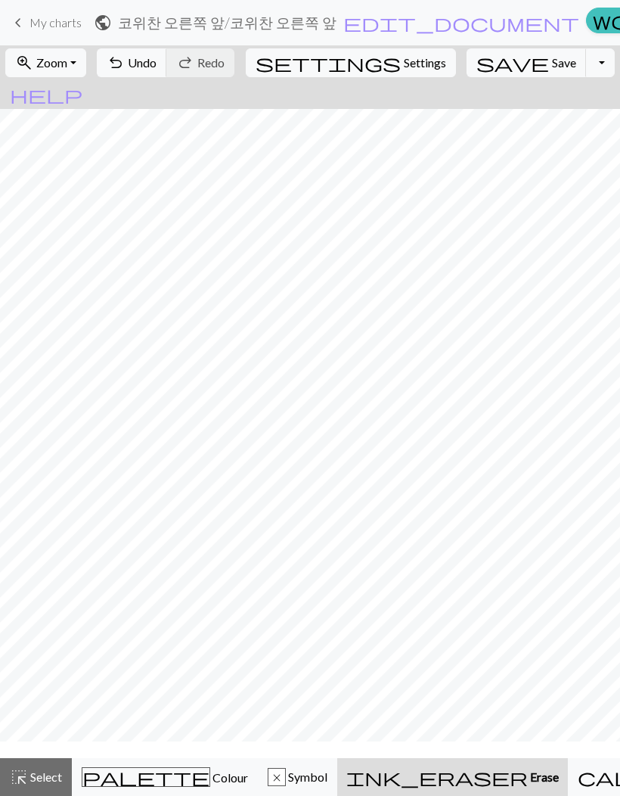
click at [403, 774] on span "ink_eraser" at bounding box center [438, 776] width 182 height 21
click at [528, 778] on span "Erase" at bounding box center [543, 776] width 31 height 14
click at [125, 64] on span "undo" at bounding box center [116, 62] width 18 height 21
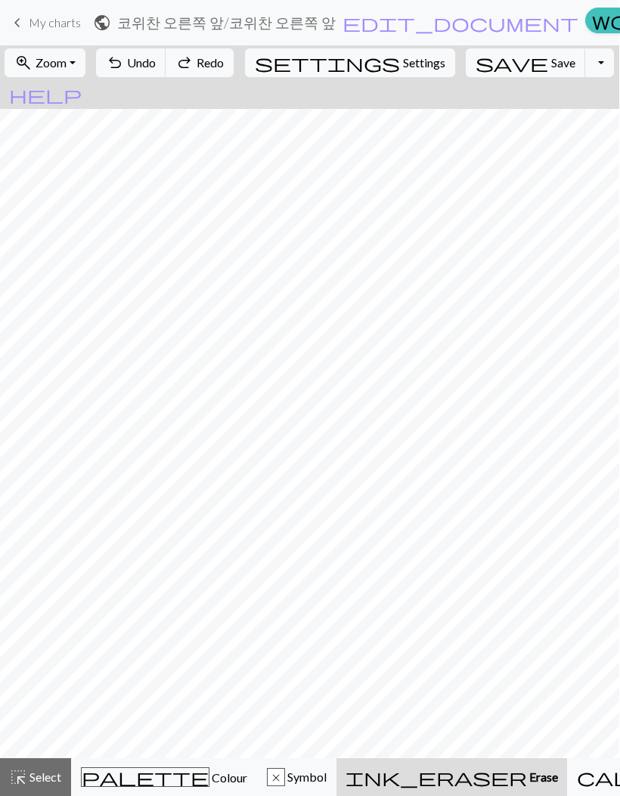
click at [210, 771] on span "Colour" at bounding box center [229, 777] width 38 height 14
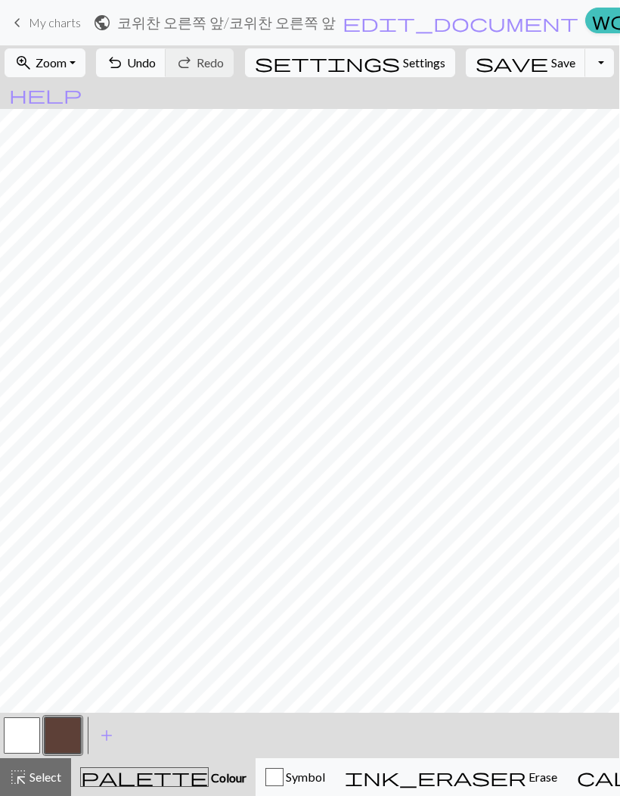
click at [166, 76] on button "undo Undo Undo" at bounding box center [131, 62] width 70 height 29
click at [166, 75] on button "undo Undo Undo" at bounding box center [131, 62] width 70 height 29
click at [166, 74] on button "undo Undo Undo" at bounding box center [131, 62] width 70 height 29
click at [166, 73] on button "undo Undo Undo" at bounding box center [131, 62] width 70 height 29
click at [166, 76] on button "undo Undo Undo" at bounding box center [131, 62] width 70 height 29
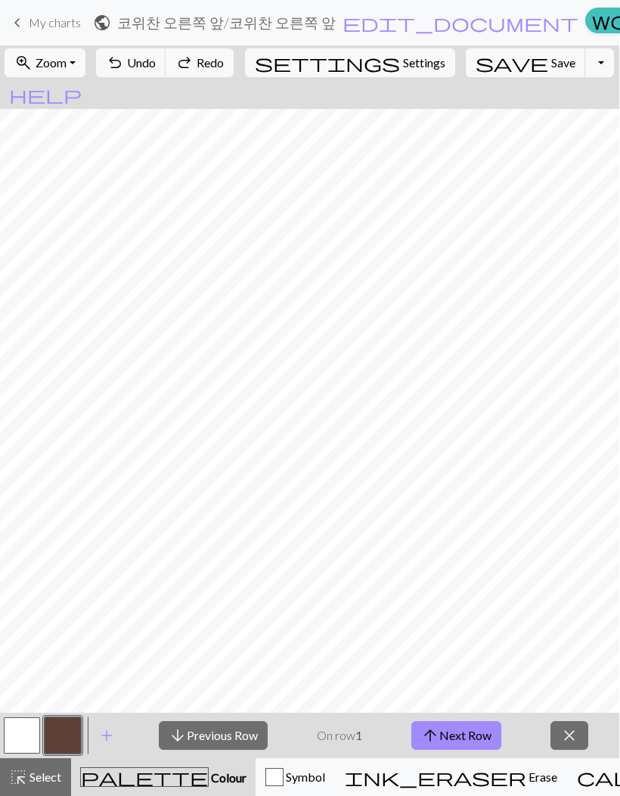
click at [166, 75] on button "undo Undo Undo" at bounding box center [131, 62] width 70 height 29
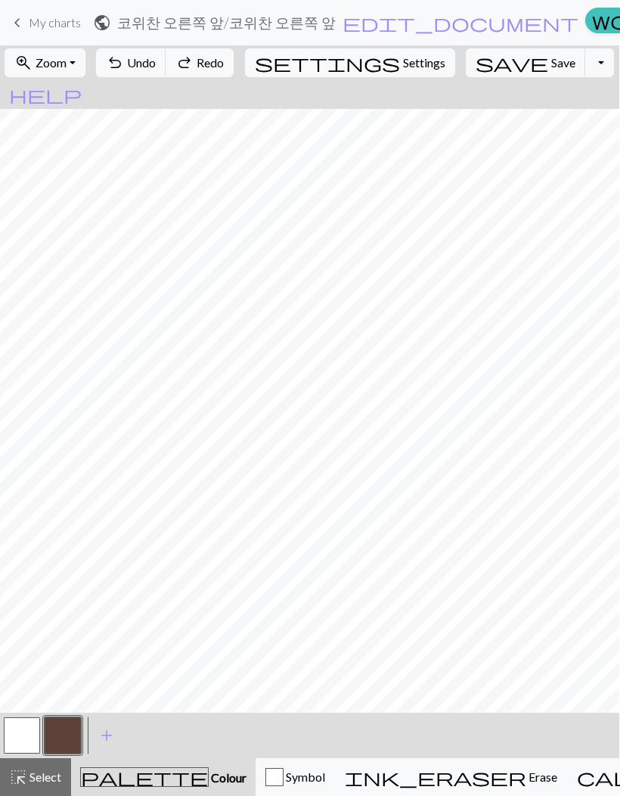
click at [166, 75] on button "undo Undo Undo" at bounding box center [131, 62] width 70 height 29
click at [85, 69] on button "zoom_in Zoom Zoom" at bounding box center [45, 62] width 81 height 29
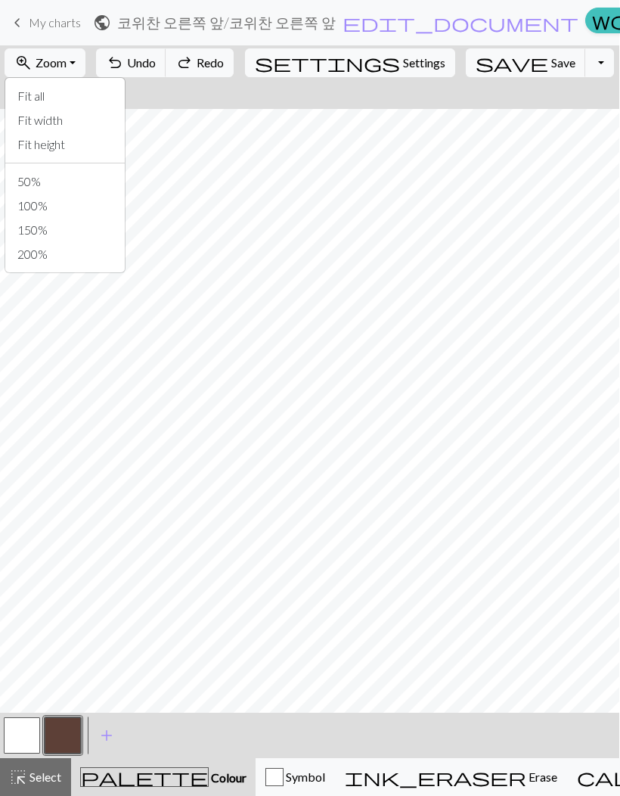
click at [85, 66] on button "zoom_in Zoom Zoom" at bounding box center [45, 62] width 81 height 29
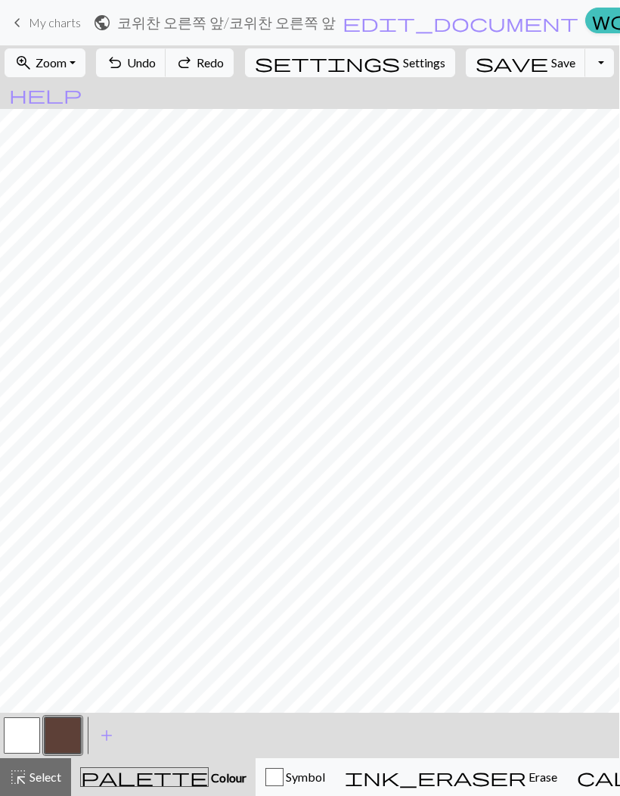
click at [390, 72] on button "settings Settings" at bounding box center [350, 62] width 210 height 29
select select "flat"
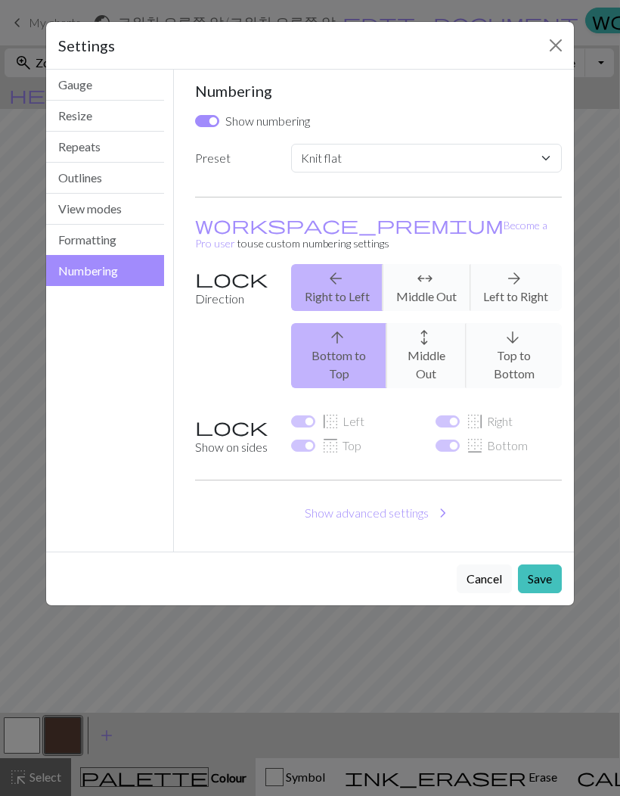
click at [104, 246] on button "Formatting" at bounding box center [105, 240] width 118 height 31
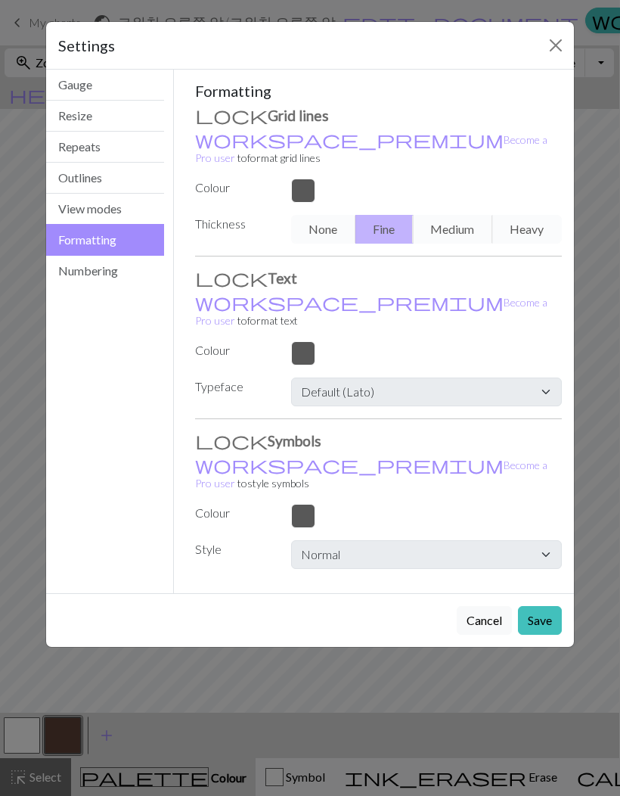
click at [135, 222] on button "View modes" at bounding box center [105, 209] width 118 height 31
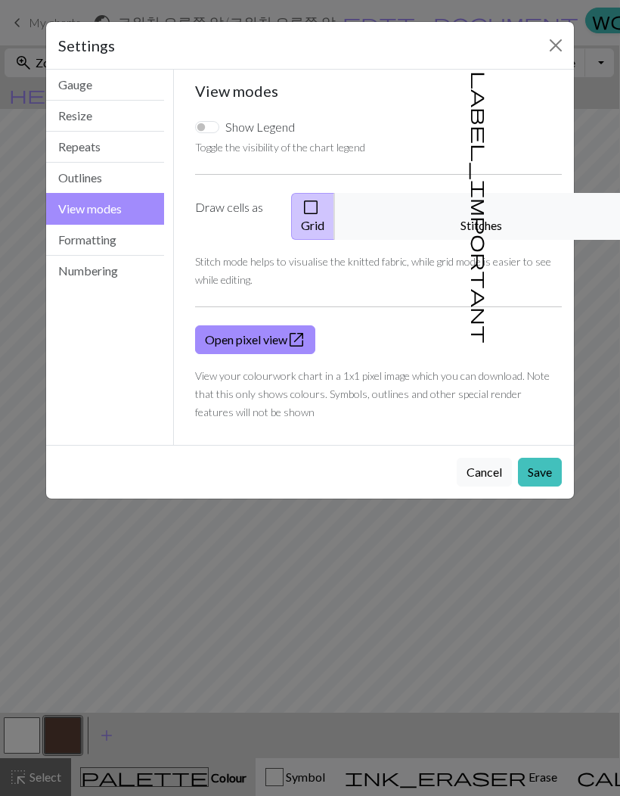
click at [116, 89] on button "Gauge" at bounding box center [105, 85] width 118 height 31
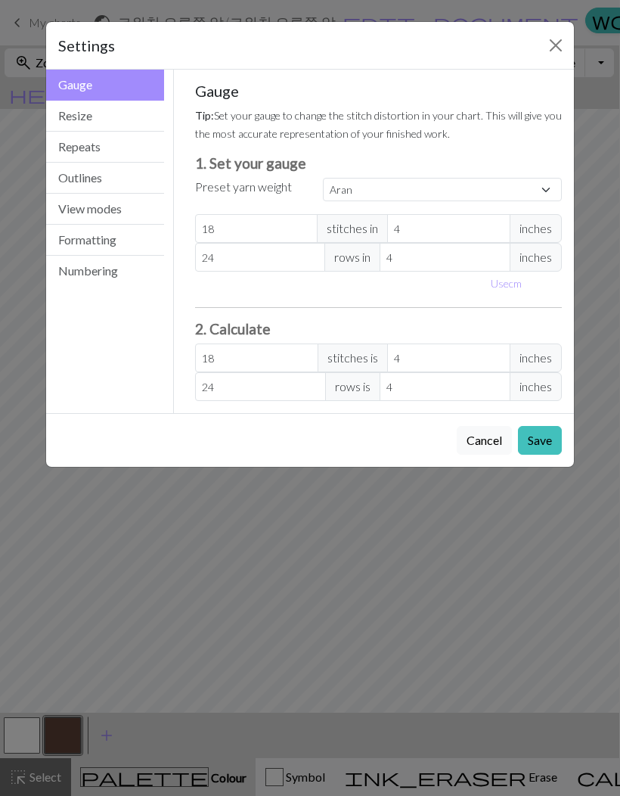
scroll to position [0, 0]
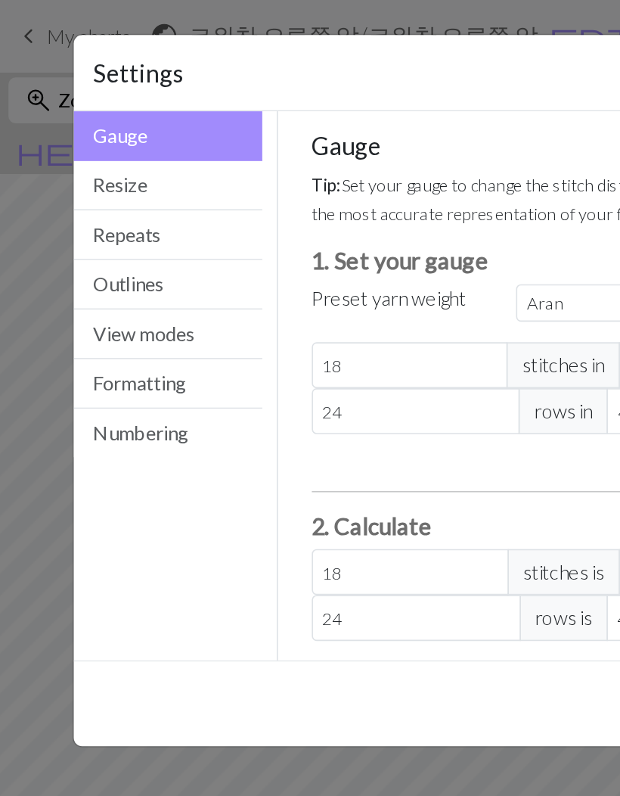
click at [110, 124] on button "Resize" at bounding box center [105, 116] width 118 height 31
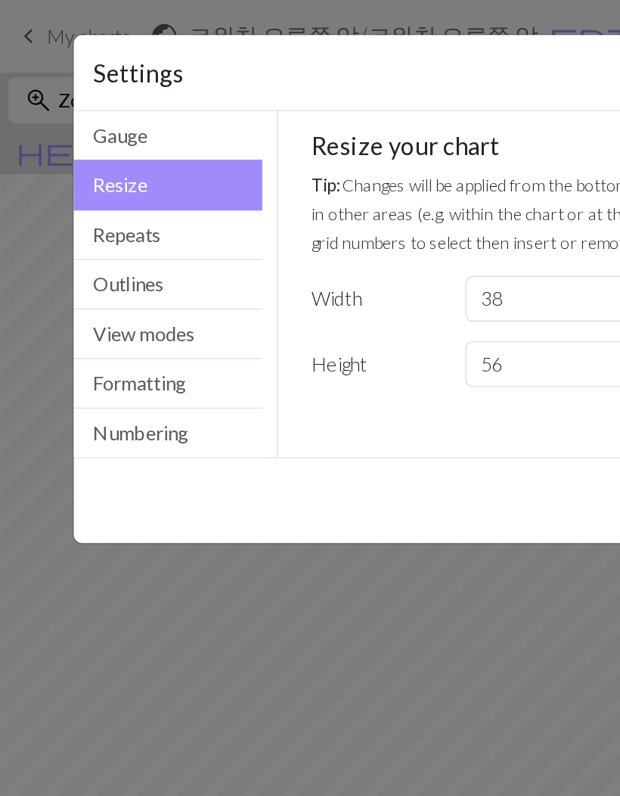
click at [262, 278] on div "Gauge Tip: Set your gauge to change the stitch distortion in your chart. This w…" at bounding box center [379, 178] width 410 height 216
click at [256, 302] on div "Cancel Save" at bounding box center [310, 313] width 528 height 54
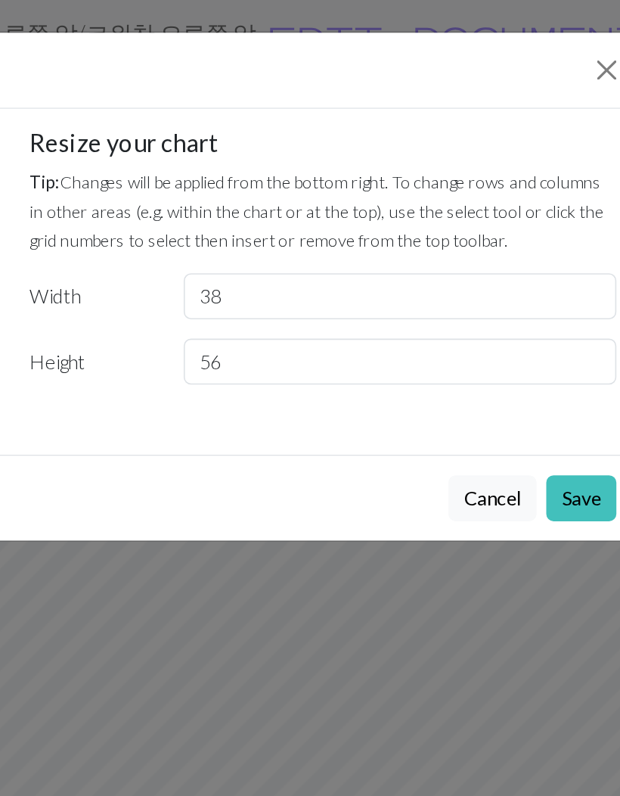
click at [457, 309] on button "Cancel" at bounding box center [484, 313] width 55 height 29
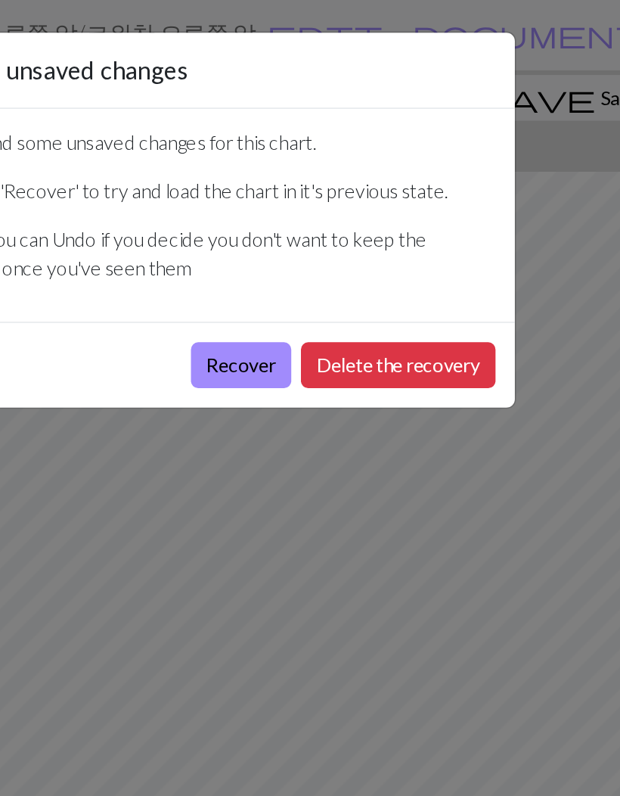
click at [365, 232] on button "Delete the recovery" at bounding box center [426, 230] width 122 height 29
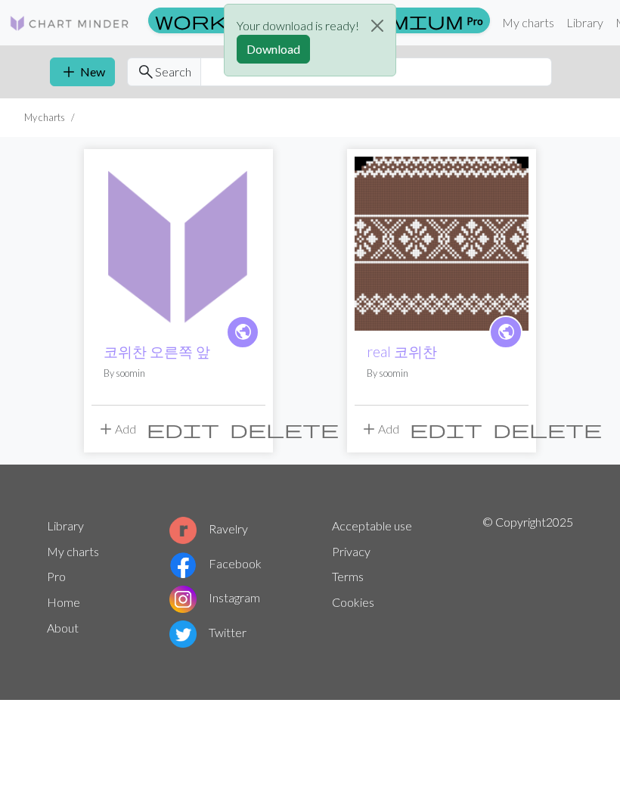
click at [225, 286] on img at bounding box center [179, 244] width 174 height 174
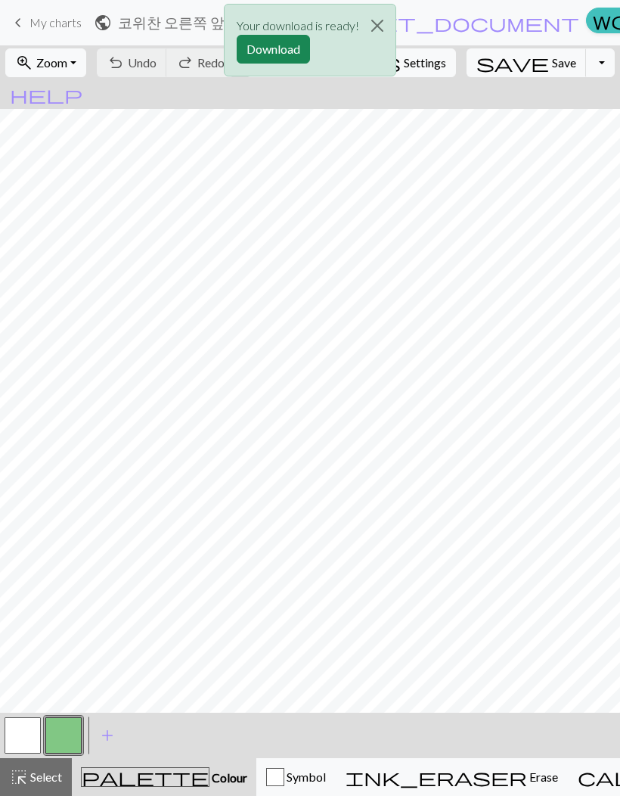
click at [382, 23] on button "Close" at bounding box center [377, 26] width 36 height 42
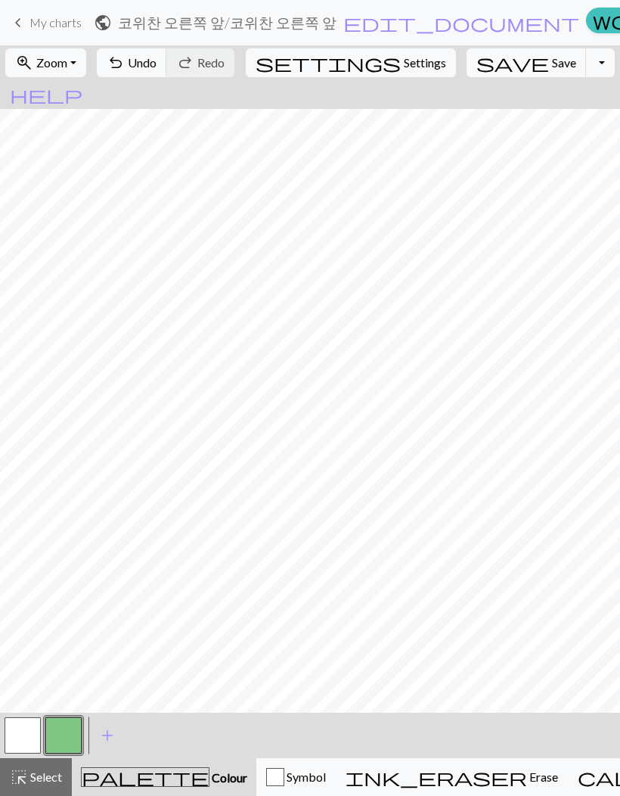
click at [167, 70] on button "undo Undo Undo" at bounding box center [132, 62] width 70 height 29
click at [67, 60] on span "Zoom" at bounding box center [51, 62] width 31 height 14
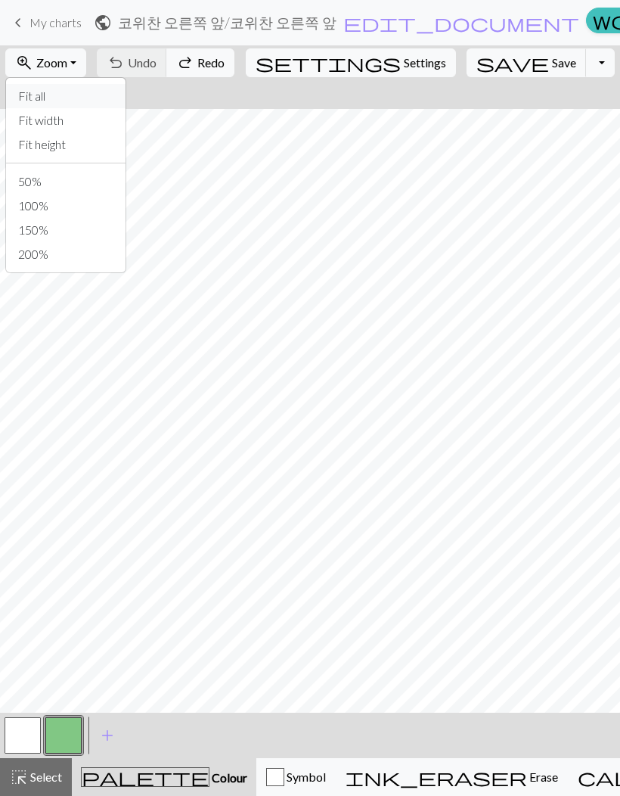
click at [67, 102] on button "Fit all" at bounding box center [66, 96] width 120 height 24
click at [77, 735] on button "button" at bounding box center [63, 735] width 36 height 36
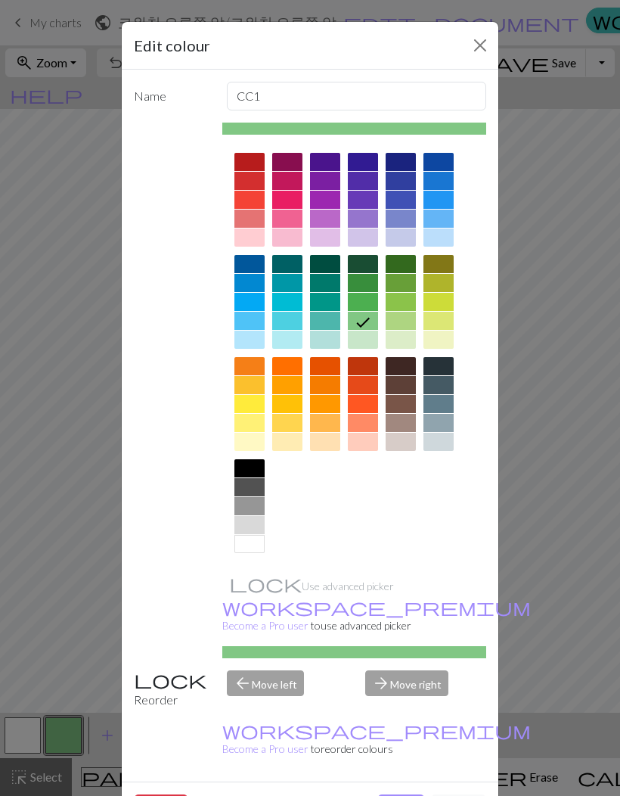
click at [403, 383] on div at bounding box center [401, 385] width 30 height 18
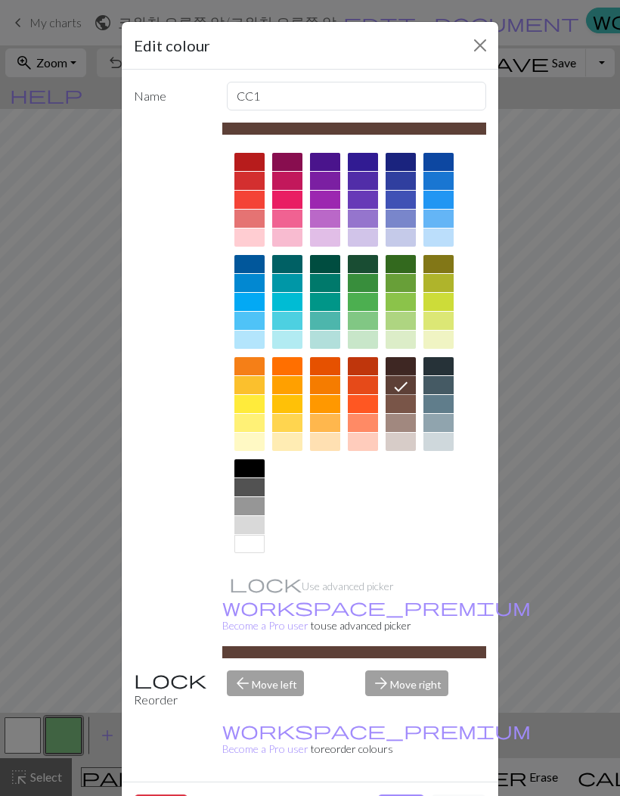
click at [406, 794] on button "Done" at bounding box center [402, 808] width 48 height 29
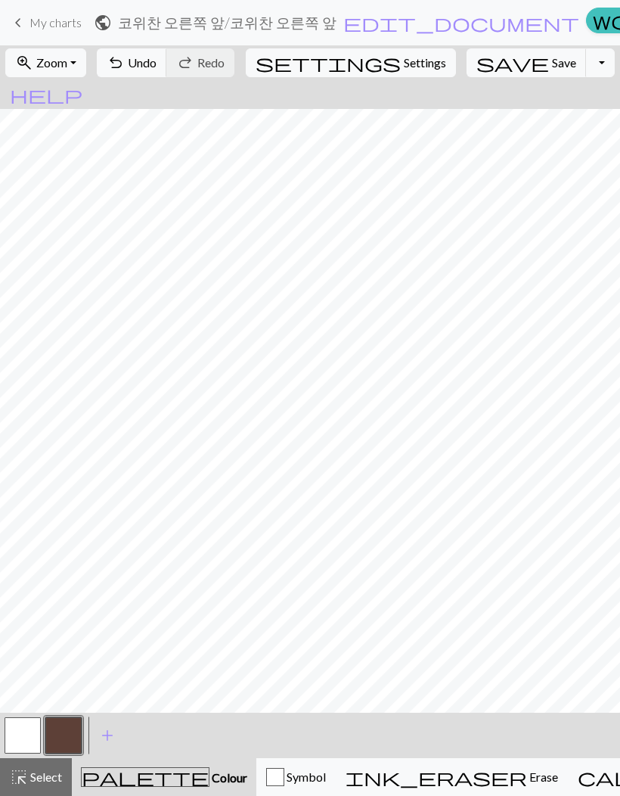
click at [39, 786] on button "highlight_alt Select Select" at bounding box center [36, 777] width 72 height 38
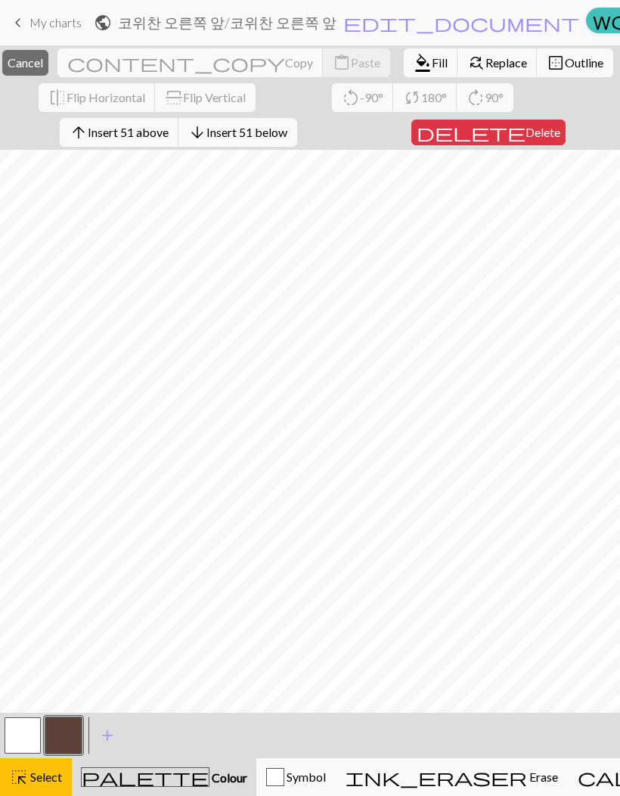
click at [432, 65] on span "Fill" at bounding box center [440, 62] width 16 height 14
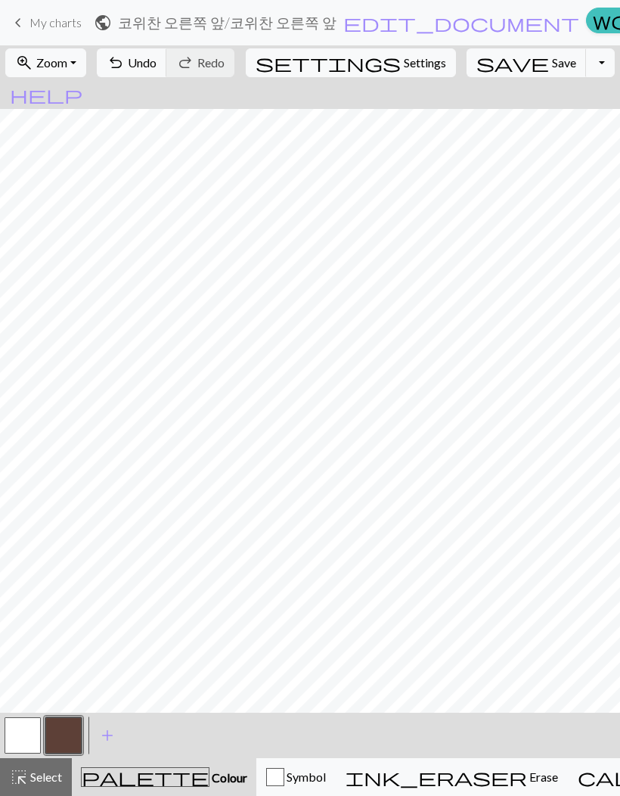
click at [25, 783] on span "highlight_alt" at bounding box center [19, 776] width 18 height 21
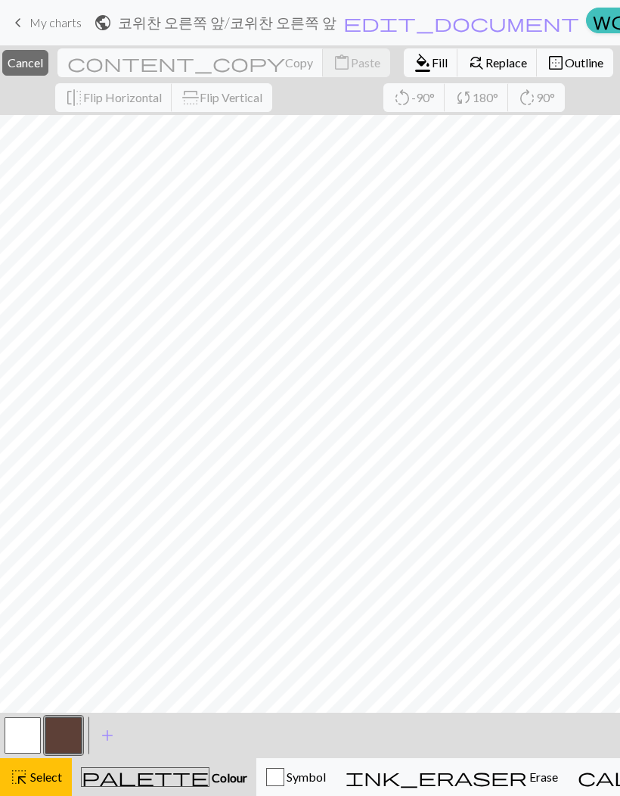
click at [432, 67] on span "Fill" at bounding box center [440, 62] width 16 height 14
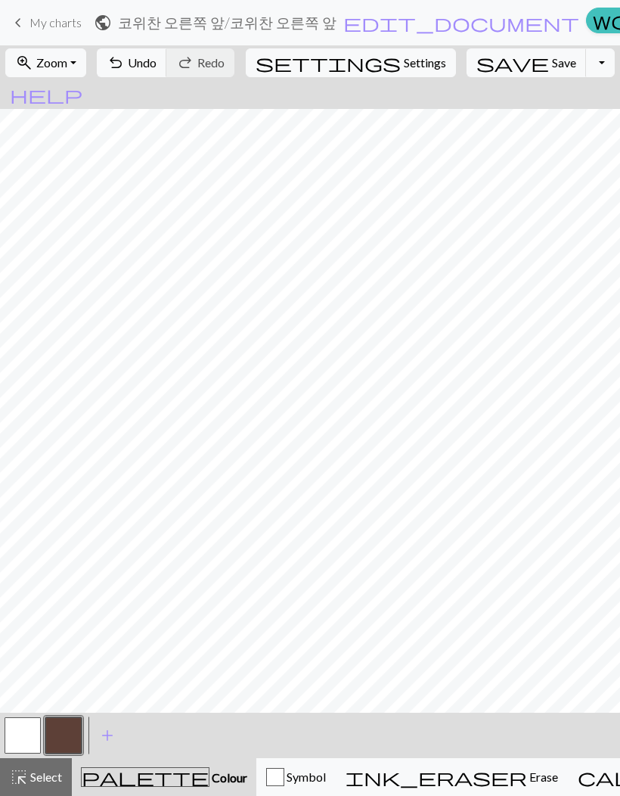
click at [50, 748] on button "button" at bounding box center [63, 735] width 36 height 36
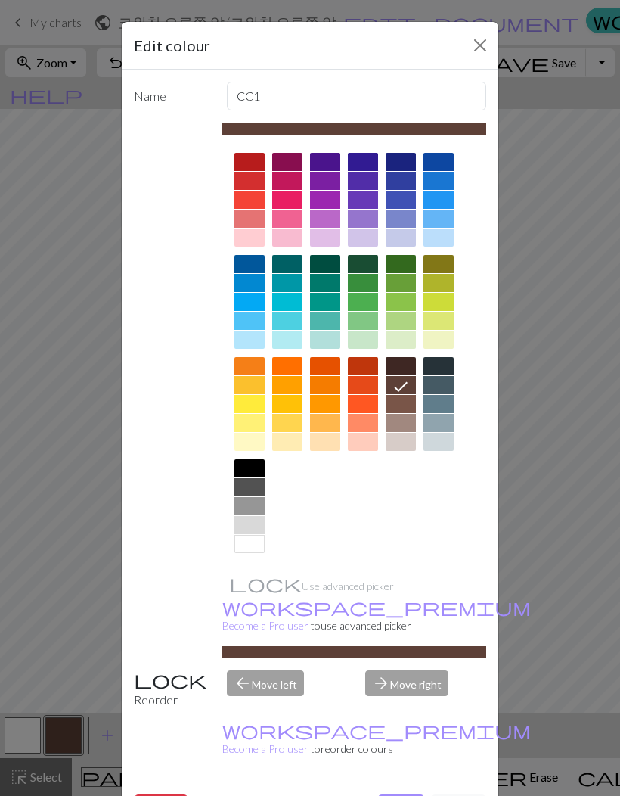
click at [463, 794] on button "Cancel" at bounding box center [458, 808] width 55 height 29
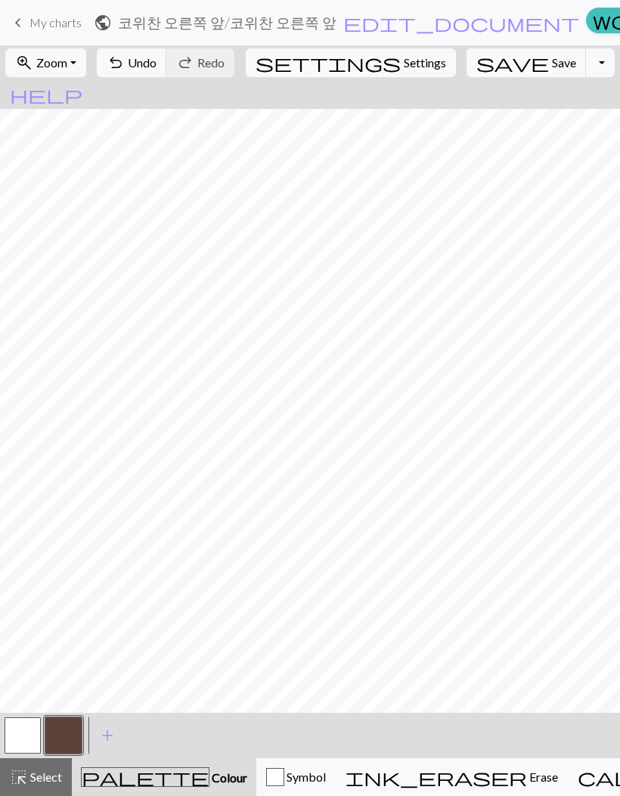
click at [110, 735] on span "add" at bounding box center [107, 735] width 18 height 21
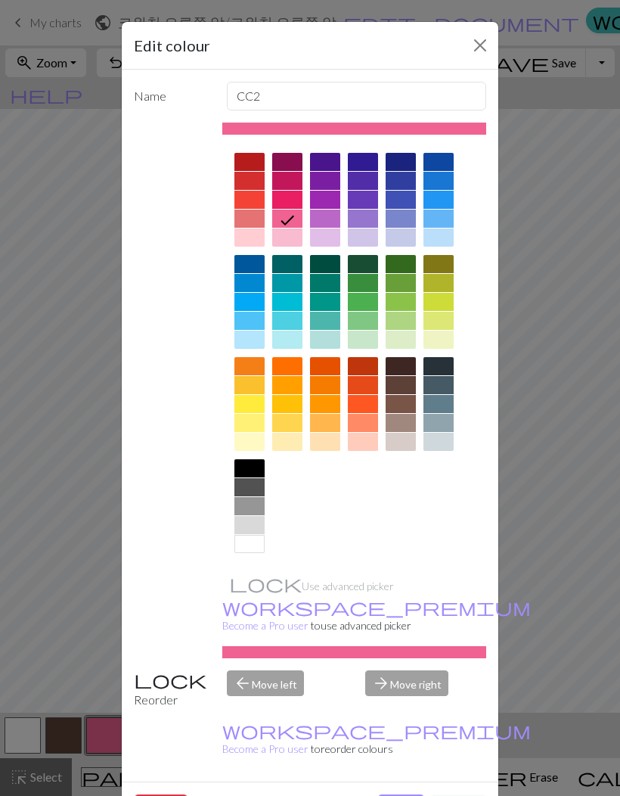
click at [259, 471] on div at bounding box center [250, 468] width 30 height 18
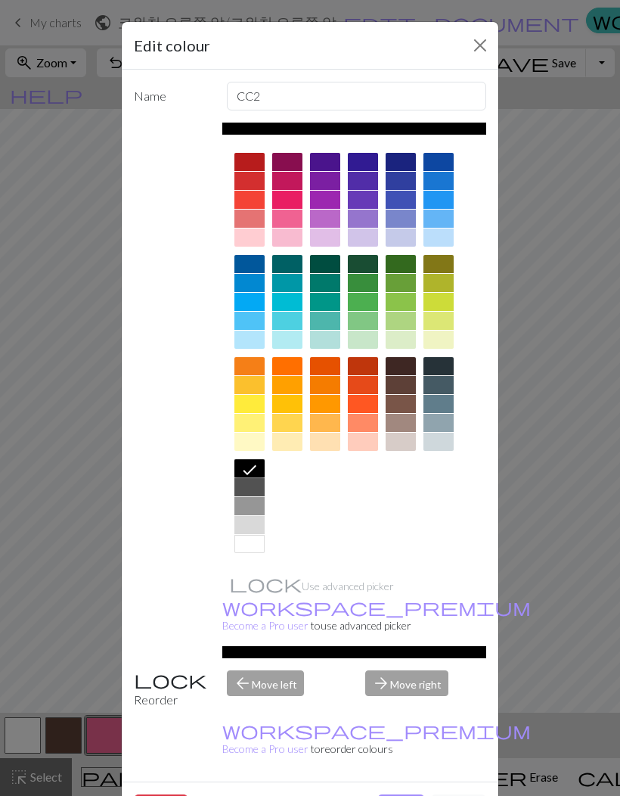
click at [406, 794] on button "Done" at bounding box center [402, 808] width 48 height 29
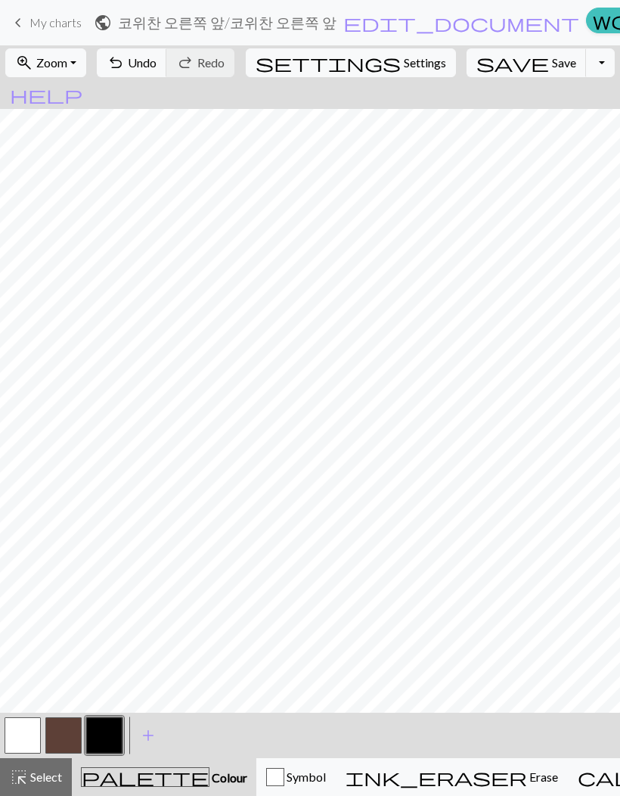
click at [167, 75] on button "undo Undo Undo" at bounding box center [132, 62] width 70 height 29
click at [61, 748] on button "button" at bounding box center [63, 735] width 36 height 36
click at [96, 738] on button "button" at bounding box center [104, 735] width 36 height 36
click at [74, 741] on button "button" at bounding box center [63, 735] width 36 height 36
click at [26, 737] on button "button" at bounding box center [23, 735] width 36 height 36
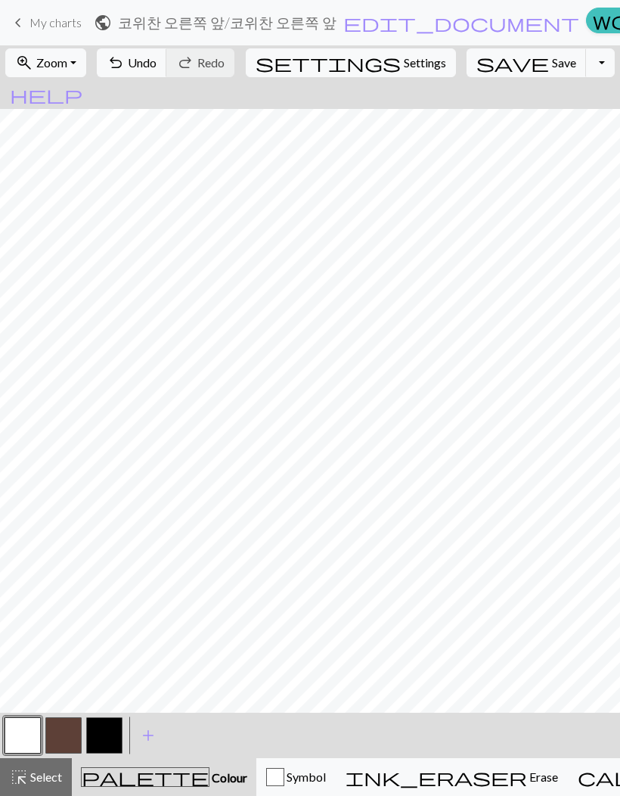
click at [97, 735] on button "button" at bounding box center [104, 735] width 36 height 36
click at [74, 735] on button "button" at bounding box center [63, 735] width 36 height 36
click at [105, 738] on button "button" at bounding box center [104, 735] width 36 height 36
click at [125, 73] on span "undo" at bounding box center [116, 62] width 18 height 21
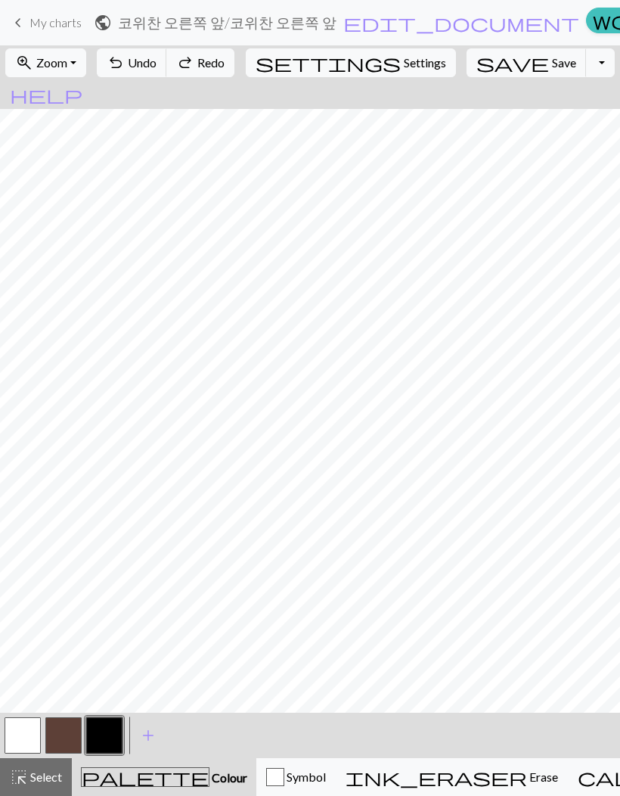
click at [125, 65] on span "undo" at bounding box center [116, 62] width 18 height 21
click at [125, 64] on span "undo" at bounding box center [116, 62] width 18 height 21
click at [167, 66] on button "undo Undo Undo" at bounding box center [132, 62] width 70 height 29
click at [125, 68] on span "undo" at bounding box center [116, 62] width 18 height 21
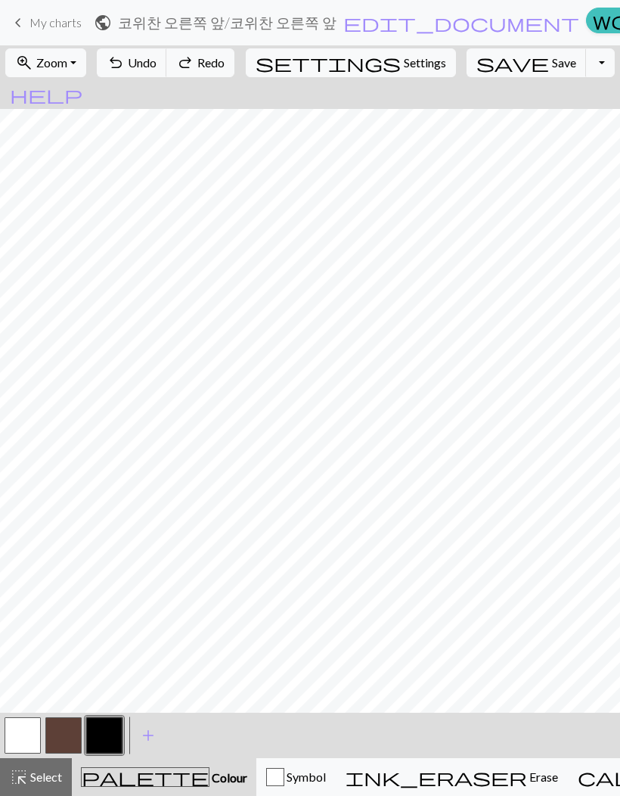
click at [125, 67] on span "undo" at bounding box center [116, 62] width 18 height 21
click at [125, 70] on span "undo" at bounding box center [116, 62] width 18 height 21
click at [125, 72] on span "undo" at bounding box center [116, 62] width 18 height 21
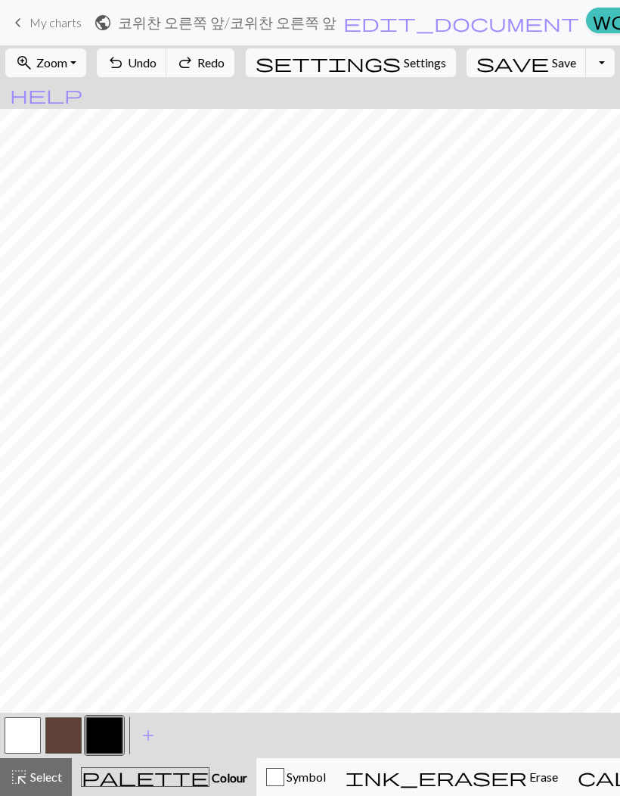
click at [125, 73] on span "undo" at bounding box center [116, 62] width 18 height 21
click at [167, 74] on button "undo Undo Undo" at bounding box center [132, 62] width 70 height 29
click at [125, 73] on span "undo" at bounding box center [116, 62] width 18 height 21
click at [167, 73] on button "undo Undo Undo" at bounding box center [132, 62] width 70 height 29
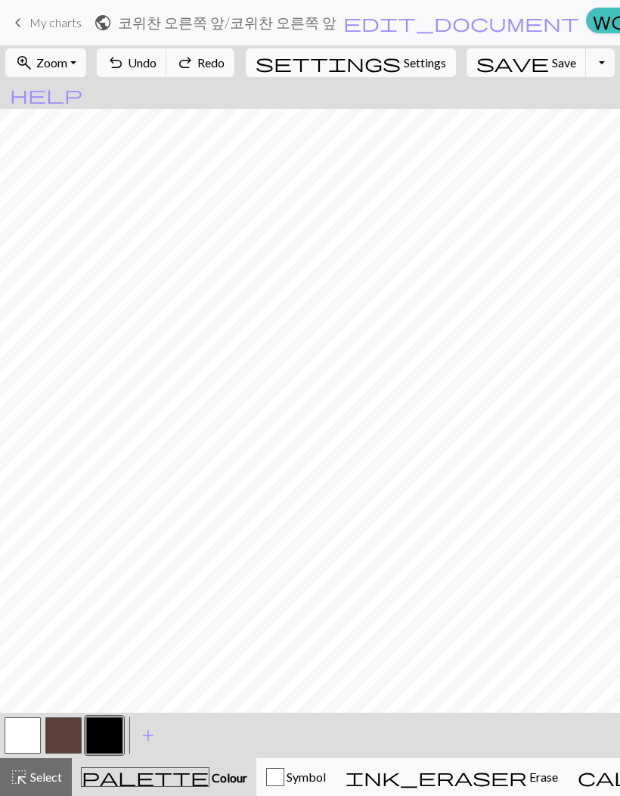
click at [95, 738] on button "button" at bounding box center [104, 735] width 36 height 36
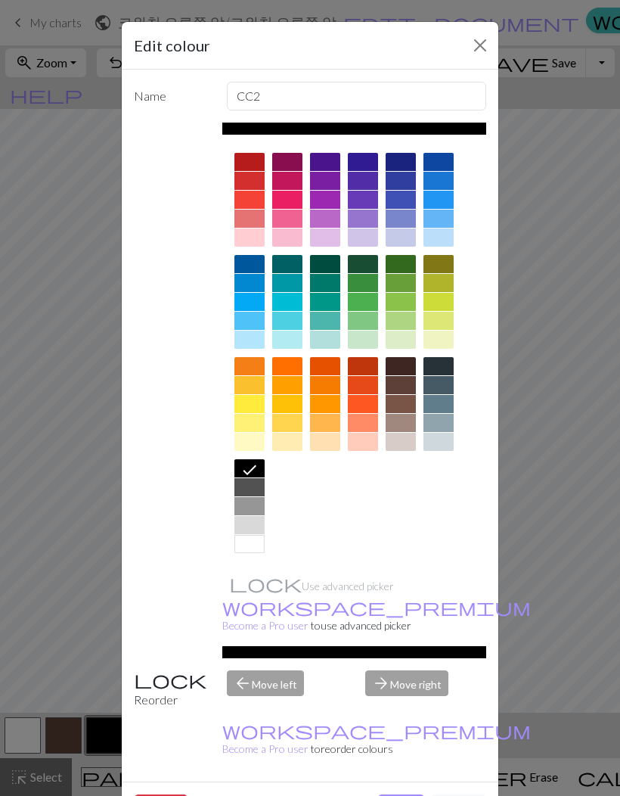
click at [551, 661] on div "Edit colour Name CC2 Use advanced picker workspace_premium Become a Pro user to…" at bounding box center [310, 398] width 620 height 796
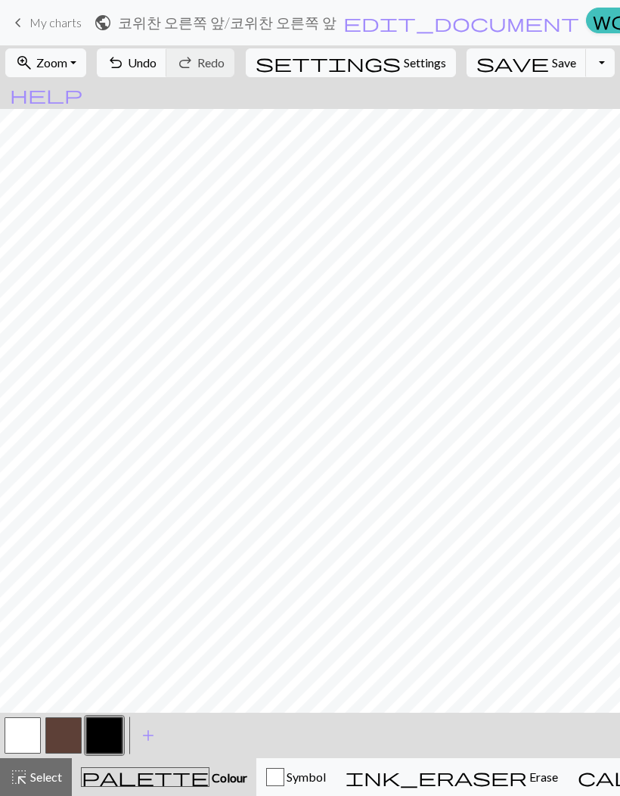
click at [61, 738] on button "button" at bounding box center [63, 735] width 36 height 36
click at [101, 740] on button "button" at bounding box center [104, 735] width 36 height 36
click at [125, 72] on span "undo" at bounding box center [116, 62] width 18 height 21
click at [157, 68] on span "Undo" at bounding box center [142, 62] width 29 height 14
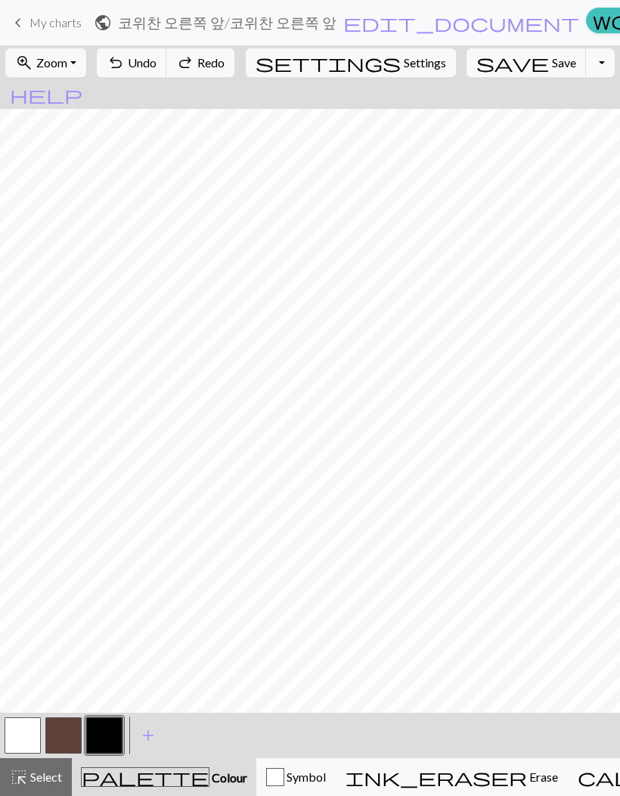
click at [157, 69] on span "Undo" at bounding box center [142, 62] width 29 height 14
click at [157, 68] on span "Undo" at bounding box center [142, 62] width 29 height 14
click at [157, 69] on span "Undo" at bounding box center [142, 62] width 29 height 14
click at [157, 68] on span "Undo" at bounding box center [142, 62] width 29 height 14
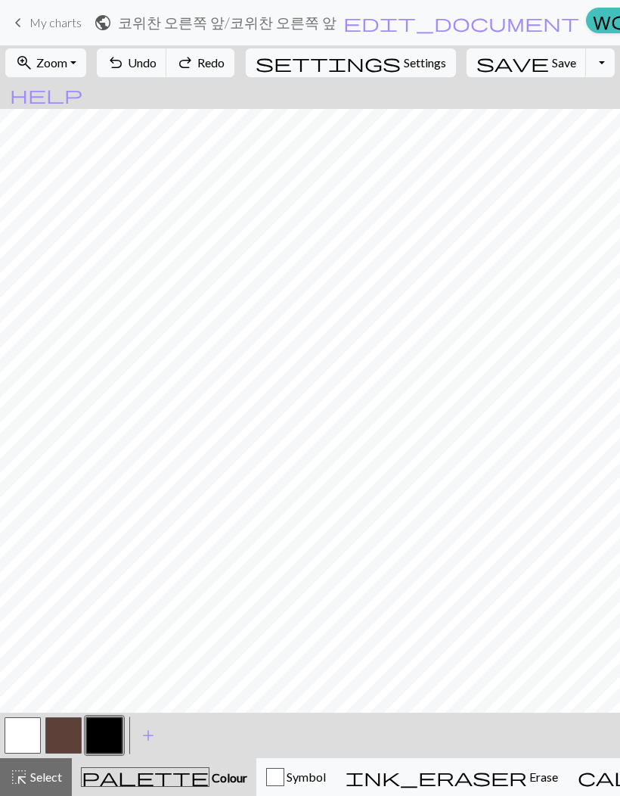
click at [157, 68] on span "Undo" at bounding box center [142, 62] width 29 height 14
click at [157, 69] on span "Undo" at bounding box center [142, 62] width 29 height 14
click at [157, 68] on span "Undo" at bounding box center [142, 62] width 29 height 14
click at [225, 67] on span "Redo" at bounding box center [210, 62] width 27 height 14
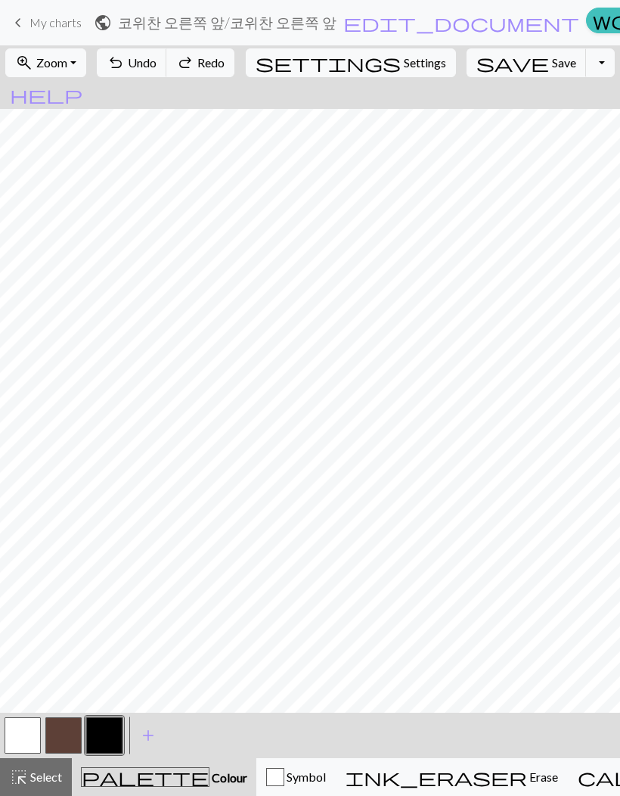
click at [154, 734] on span "add" at bounding box center [148, 735] width 18 height 21
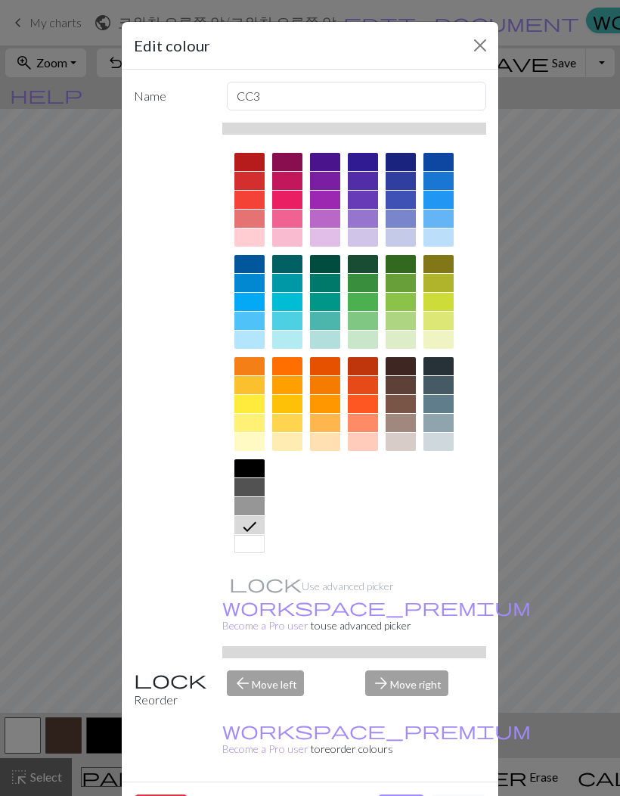
click at [292, 238] on div at bounding box center [287, 237] width 30 height 18
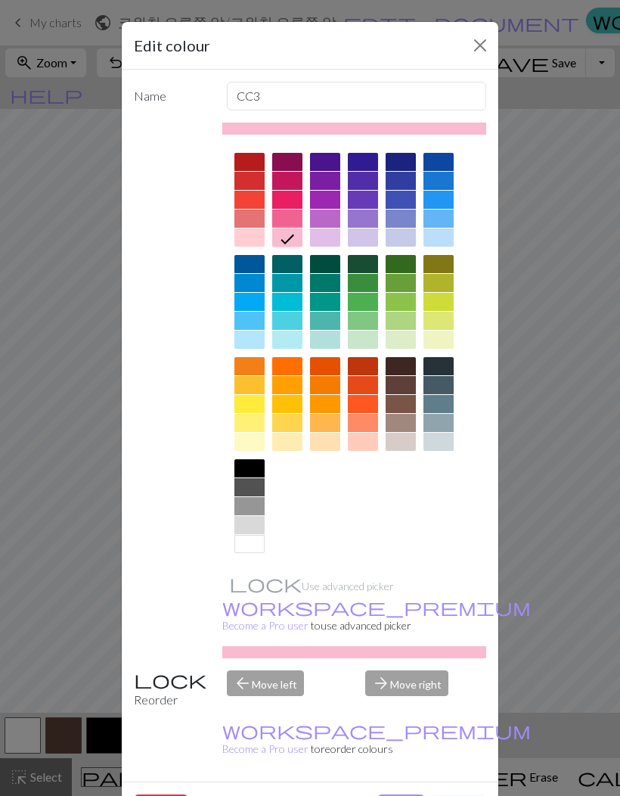
click at [405, 794] on button "Done" at bounding box center [402, 808] width 48 height 29
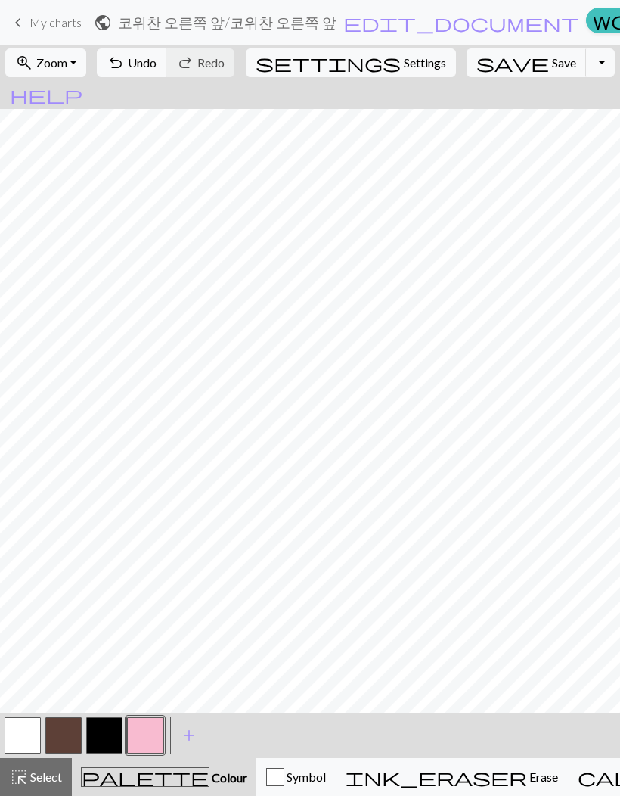
click at [62, 741] on button "button" at bounding box center [63, 735] width 36 height 36
click at [100, 745] on button "button" at bounding box center [104, 735] width 36 height 36
click at [157, 67] on span "Undo" at bounding box center [142, 62] width 29 height 14
click at [167, 71] on button "undo Undo Undo" at bounding box center [132, 62] width 70 height 29
click at [66, 735] on button "button" at bounding box center [63, 735] width 36 height 36
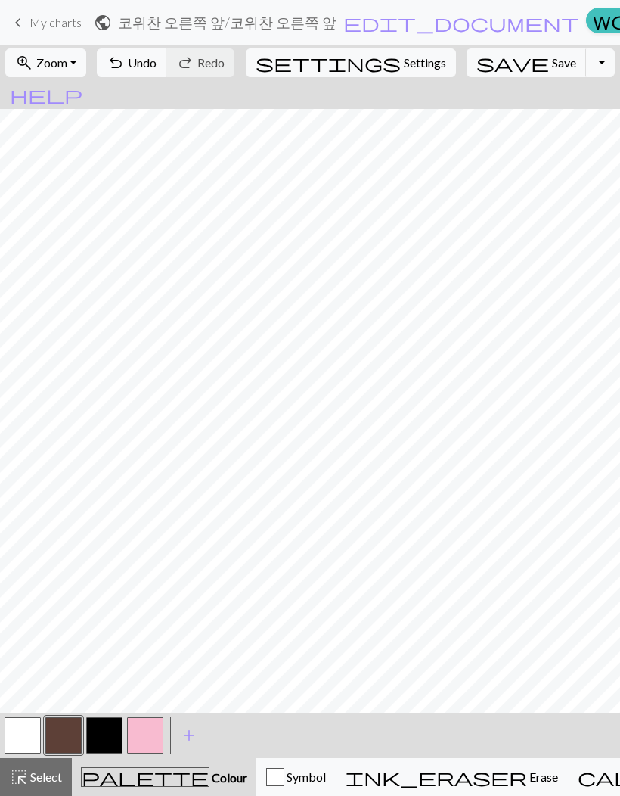
click at [101, 734] on button "button" at bounding box center [104, 735] width 36 height 36
click at [157, 62] on span "Undo" at bounding box center [142, 62] width 29 height 14
click at [125, 65] on span "undo" at bounding box center [116, 62] width 18 height 21
click at [125, 67] on span "undo" at bounding box center [116, 62] width 18 height 21
click at [148, 734] on button "button" at bounding box center [145, 735] width 36 height 36
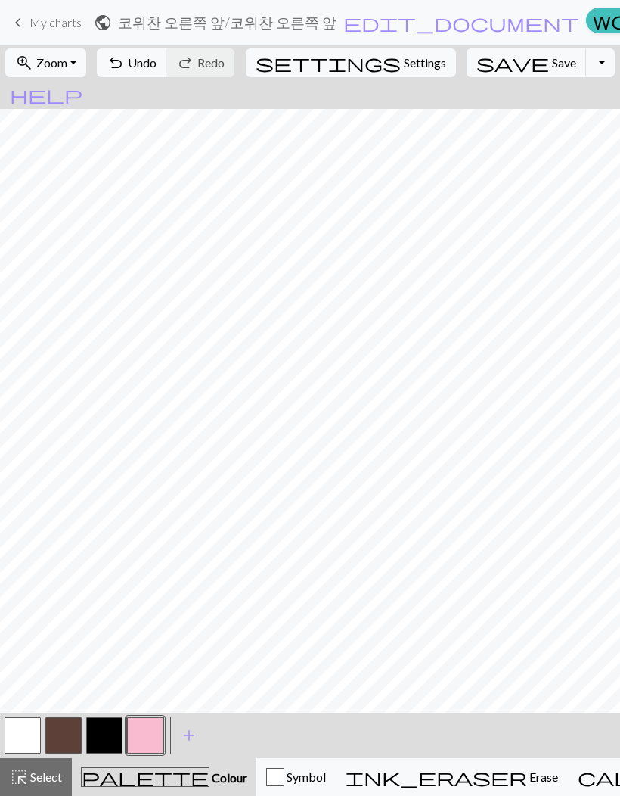
click at [95, 740] on button "button" at bounding box center [104, 735] width 36 height 36
click at [60, 737] on button "button" at bounding box center [63, 735] width 36 height 36
click at [104, 735] on button "button" at bounding box center [104, 735] width 36 height 36
click at [64, 736] on button "button" at bounding box center [63, 735] width 36 height 36
click at [149, 745] on button "button" at bounding box center [145, 735] width 36 height 36
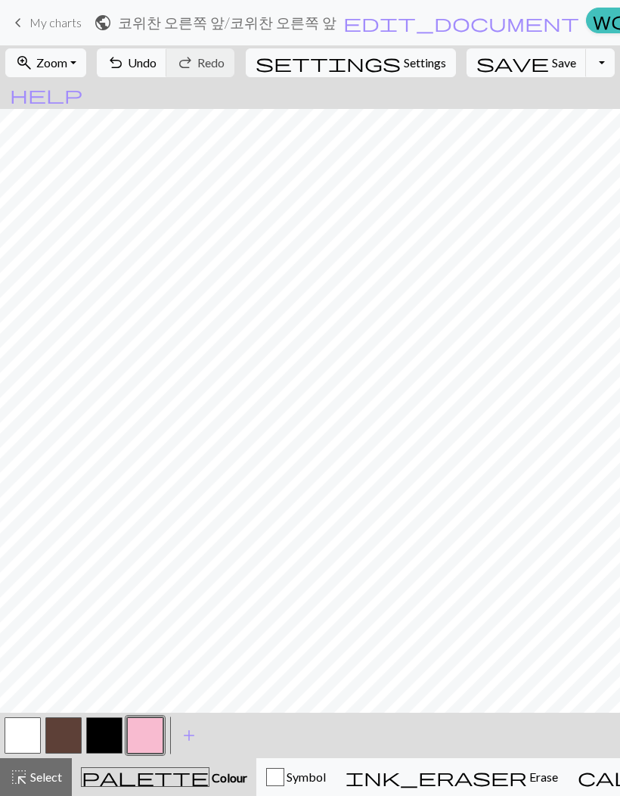
click at [101, 740] on button "button" at bounding box center [104, 735] width 36 height 36
click at [195, 741] on span "add" at bounding box center [189, 735] width 18 height 21
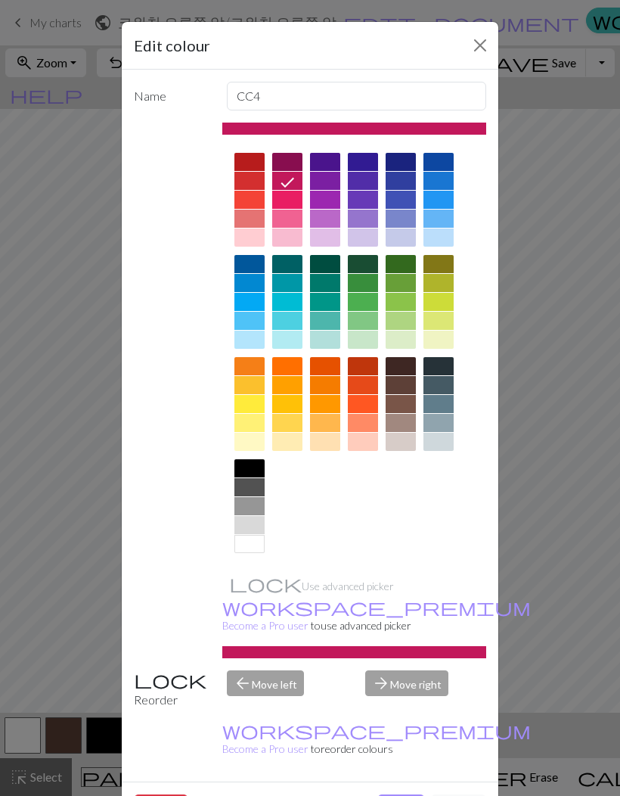
click at [365, 408] on div at bounding box center [363, 404] width 30 height 18
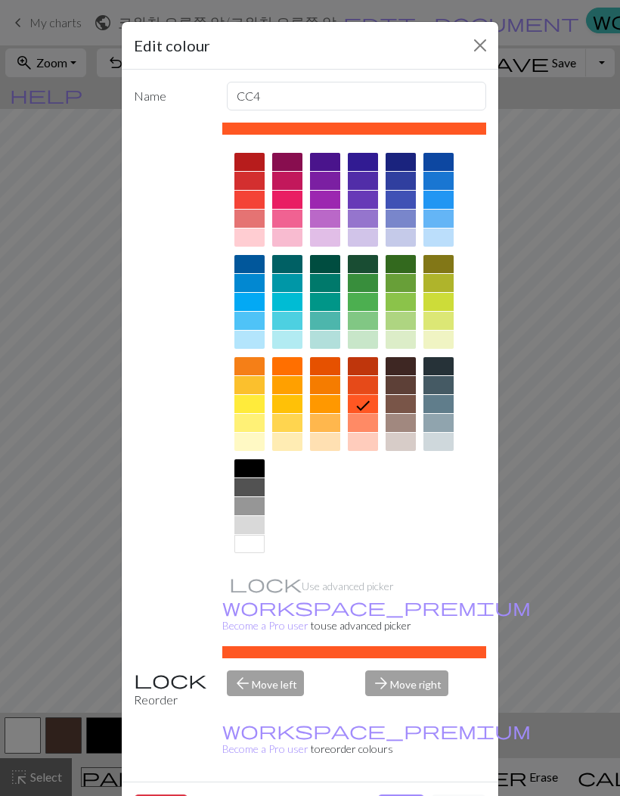
click at [400, 794] on button "Done" at bounding box center [402, 808] width 48 height 29
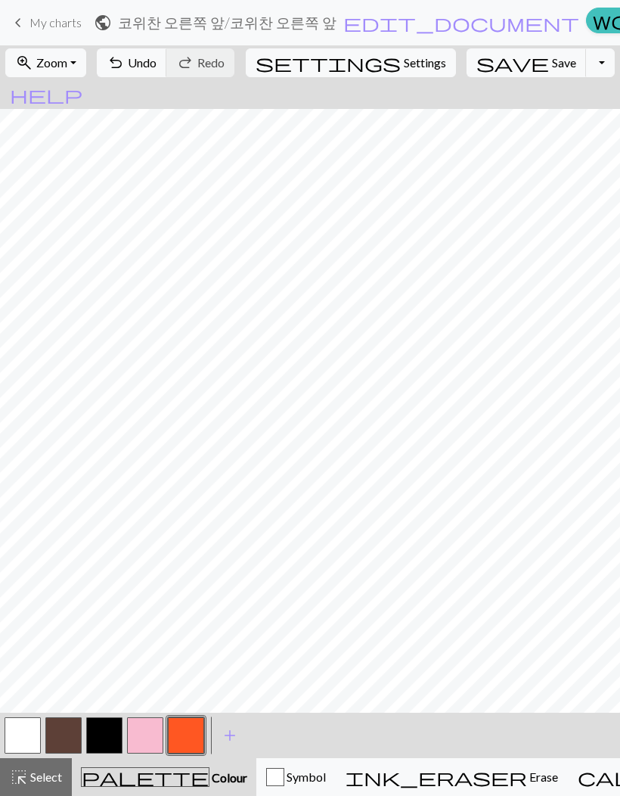
click at [157, 66] on span "Undo" at bounding box center [142, 62] width 29 height 14
click at [194, 67] on span "redo" at bounding box center [185, 62] width 18 height 21
click at [25, 738] on button "button" at bounding box center [23, 735] width 36 height 36
click at [102, 731] on button "button" at bounding box center [104, 735] width 36 height 36
click at [32, 735] on button "button" at bounding box center [23, 735] width 36 height 36
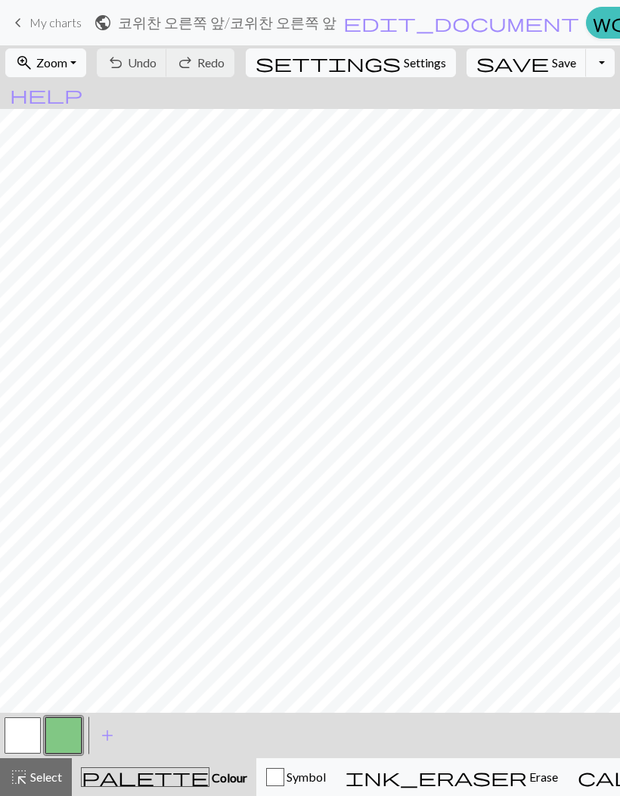
click at [86, 64] on button "zoom_in Zoom Zoom" at bounding box center [45, 62] width 81 height 29
click at [88, 100] on button "Fit all" at bounding box center [66, 96] width 120 height 24
click at [67, 732] on button "button" at bounding box center [63, 735] width 36 height 36
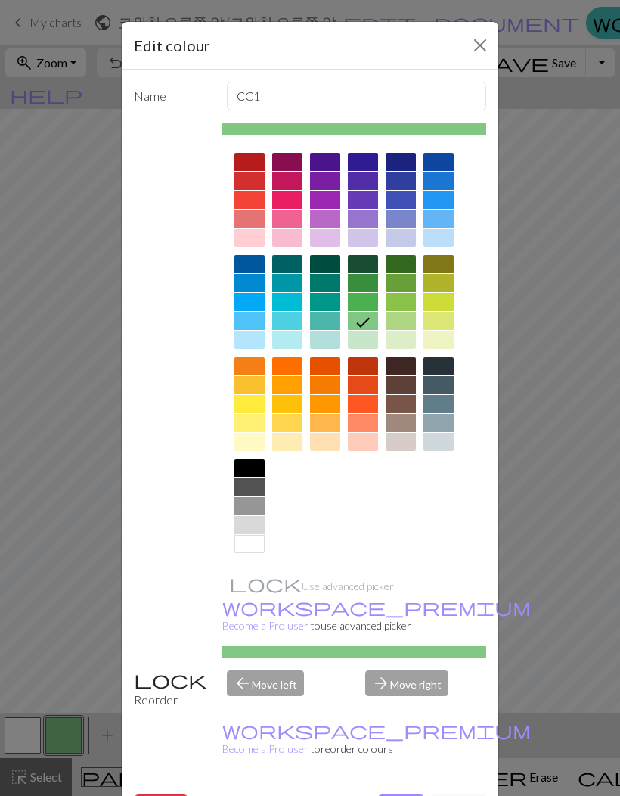
click at [409, 389] on div at bounding box center [401, 385] width 30 height 18
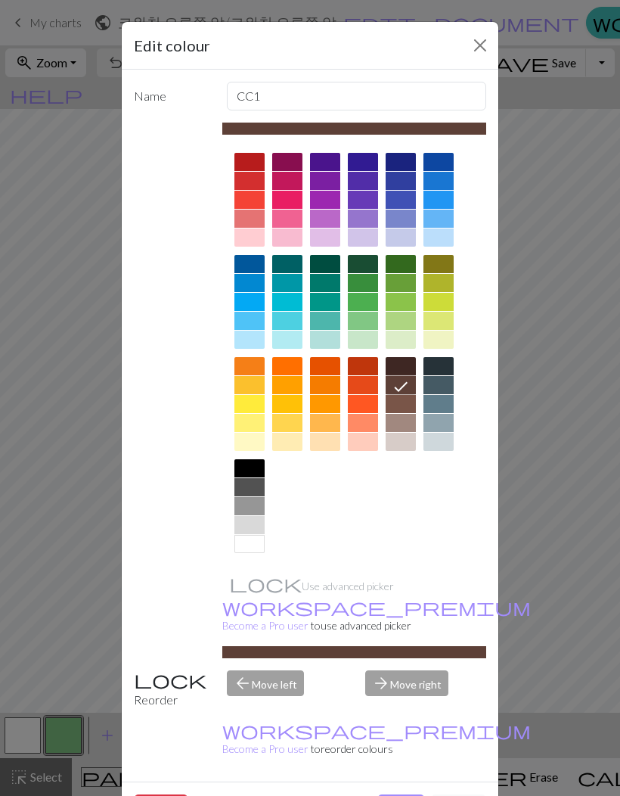
click at [458, 794] on button "Cancel" at bounding box center [458, 808] width 55 height 29
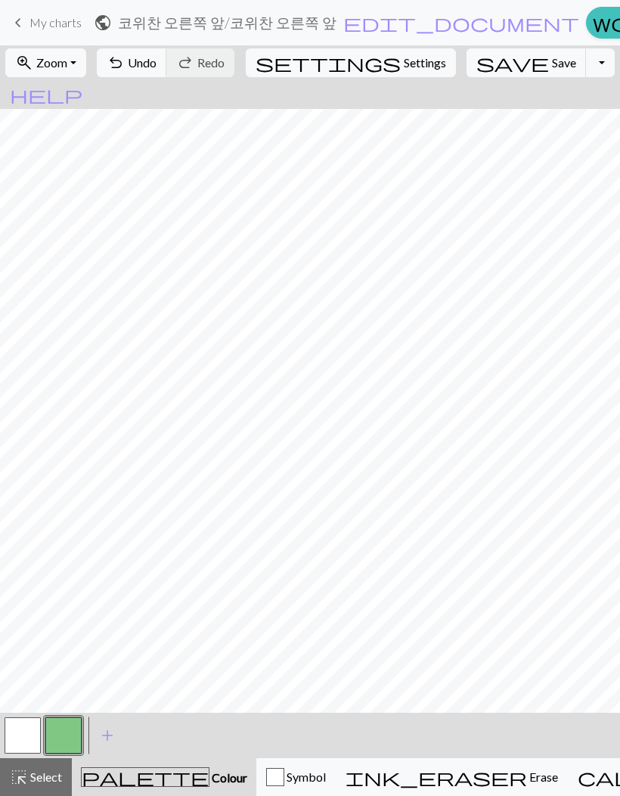
click at [70, 735] on button "button" at bounding box center [63, 735] width 36 height 36
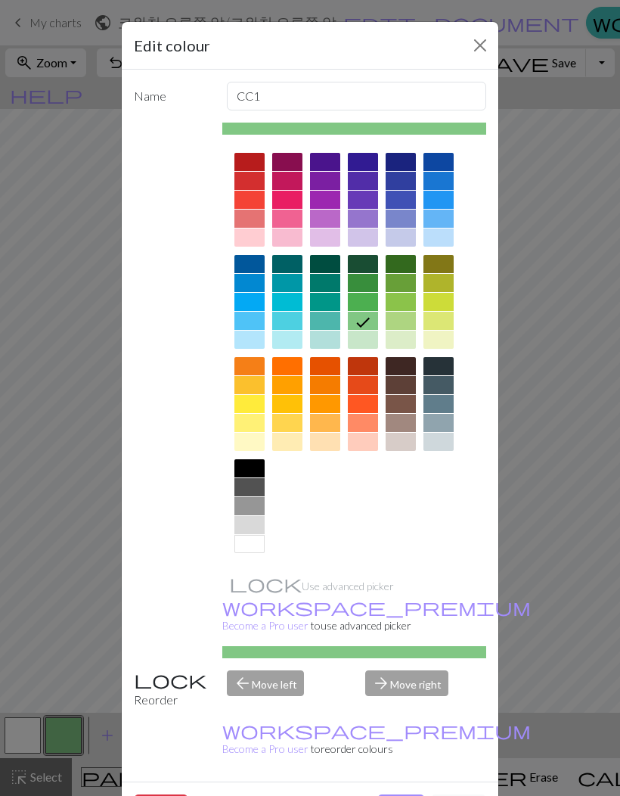
click at [406, 382] on div at bounding box center [401, 385] width 30 height 18
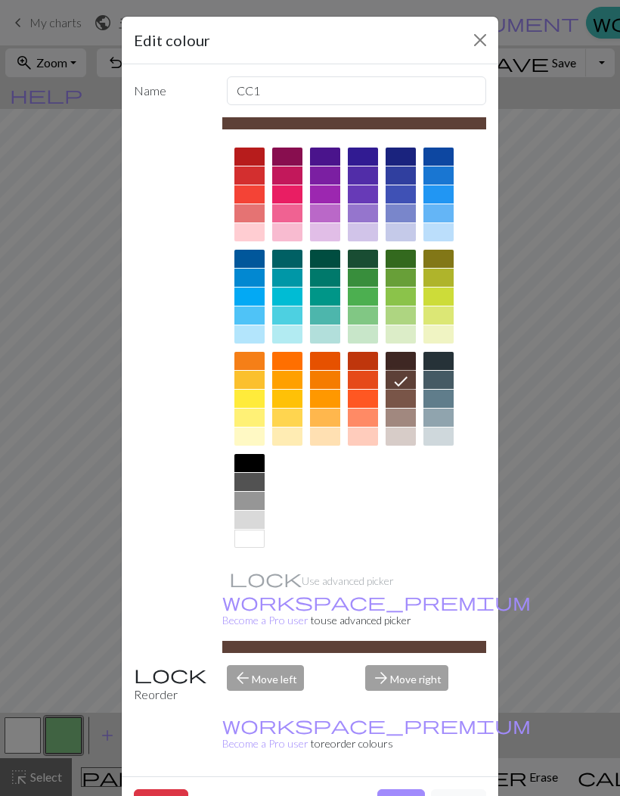
scroll to position [8, 0]
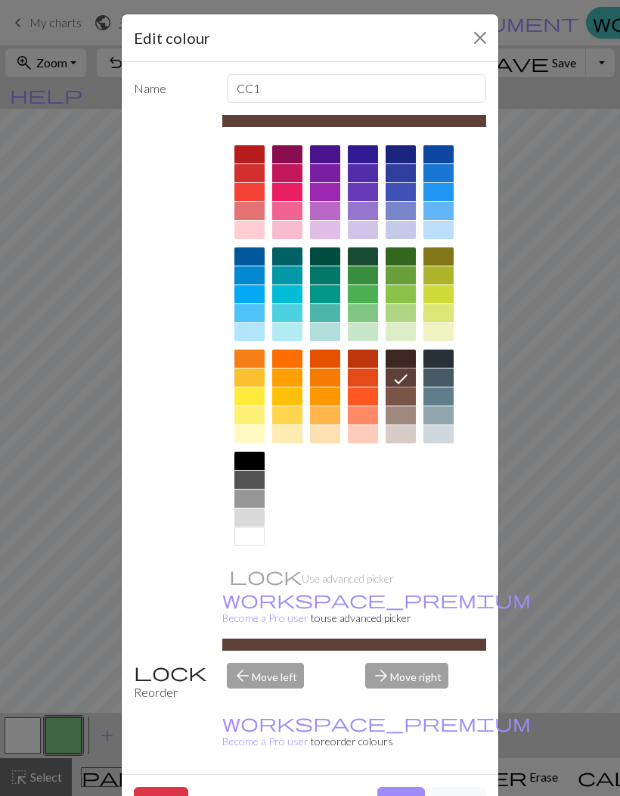
click at [396, 787] on button "Done" at bounding box center [402, 801] width 48 height 29
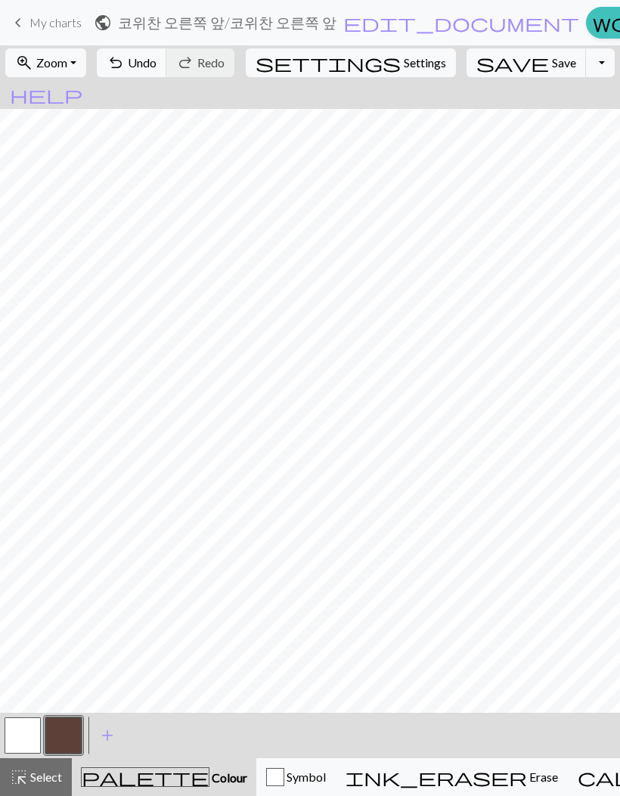
click at [68, 735] on button "button" at bounding box center [63, 735] width 36 height 36
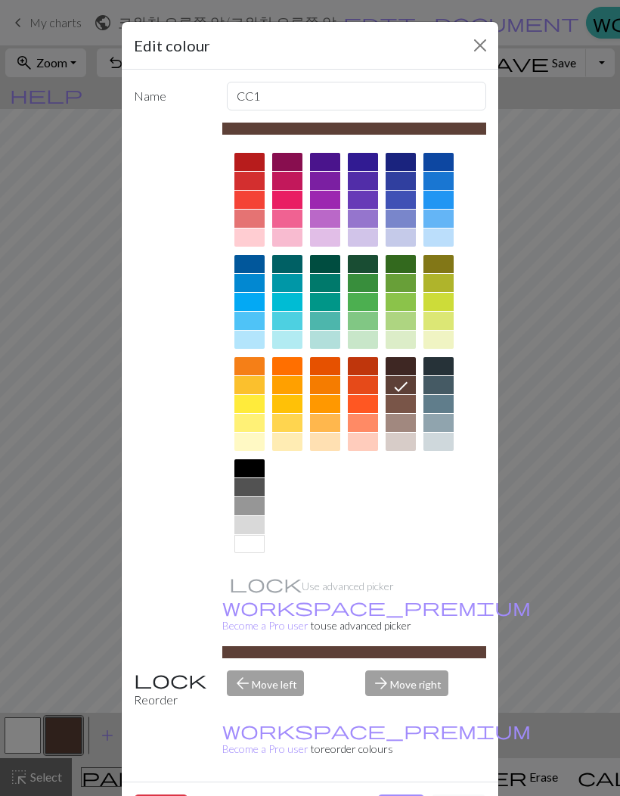
click at [61, 747] on div "Edit colour Name CC1 Use advanced picker workspace_premium Become a Pro user to…" at bounding box center [310, 398] width 620 height 796
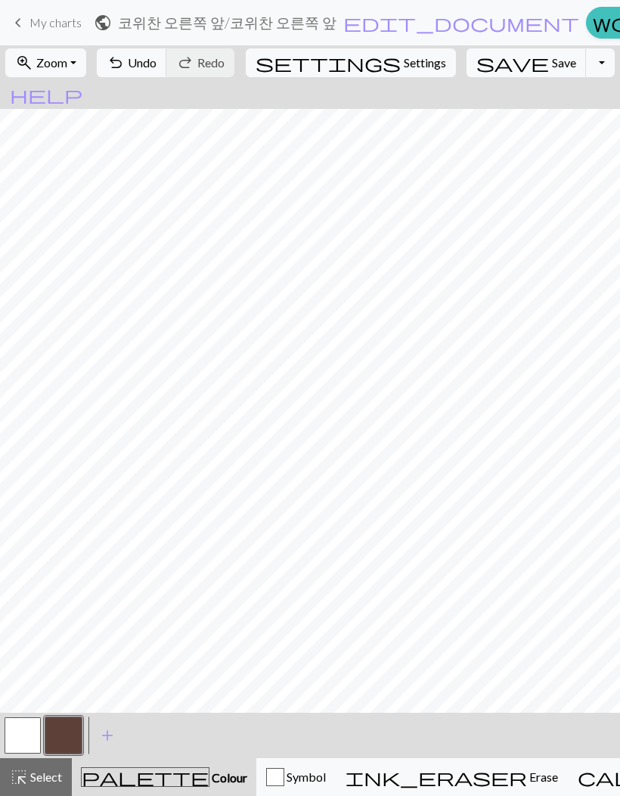
click at [50, 776] on span "Select" at bounding box center [45, 776] width 34 height 14
